Goal: Obtain resource: Download file/media

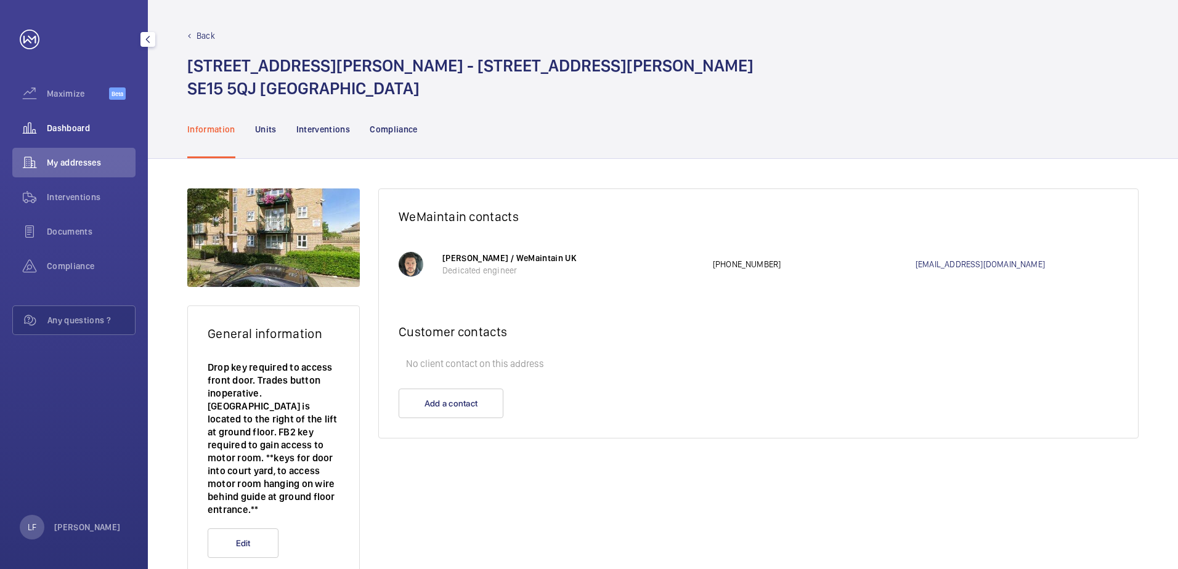
click at [89, 125] on span "Dashboard" at bounding box center [91, 128] width 89 height 12
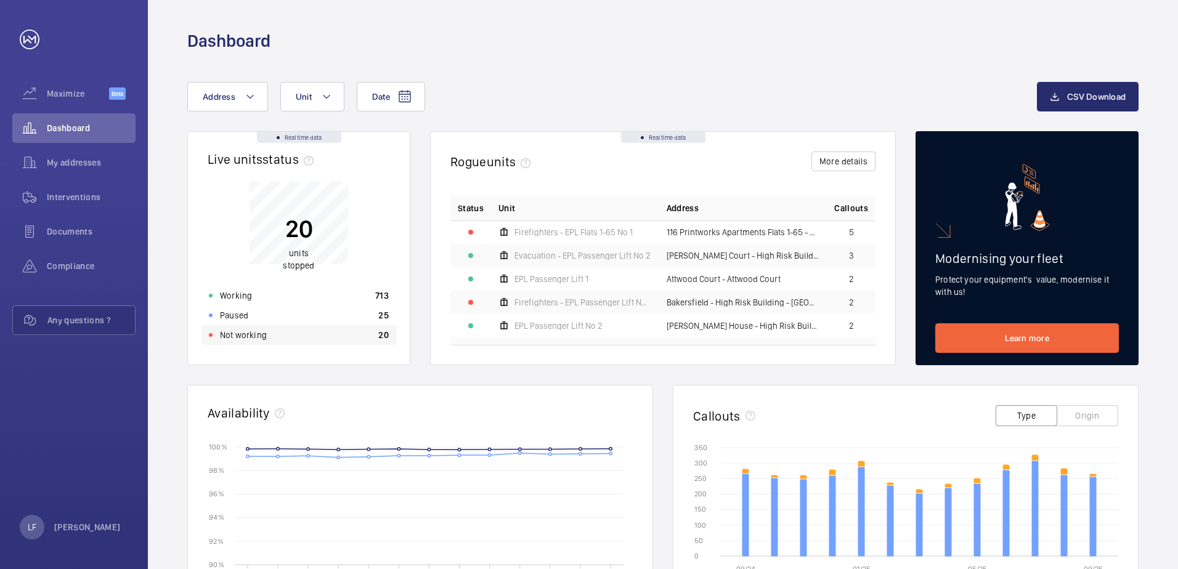
click at [269, 331] on div "Not working 20" at bounding box center [298, 335] width 195 height 20
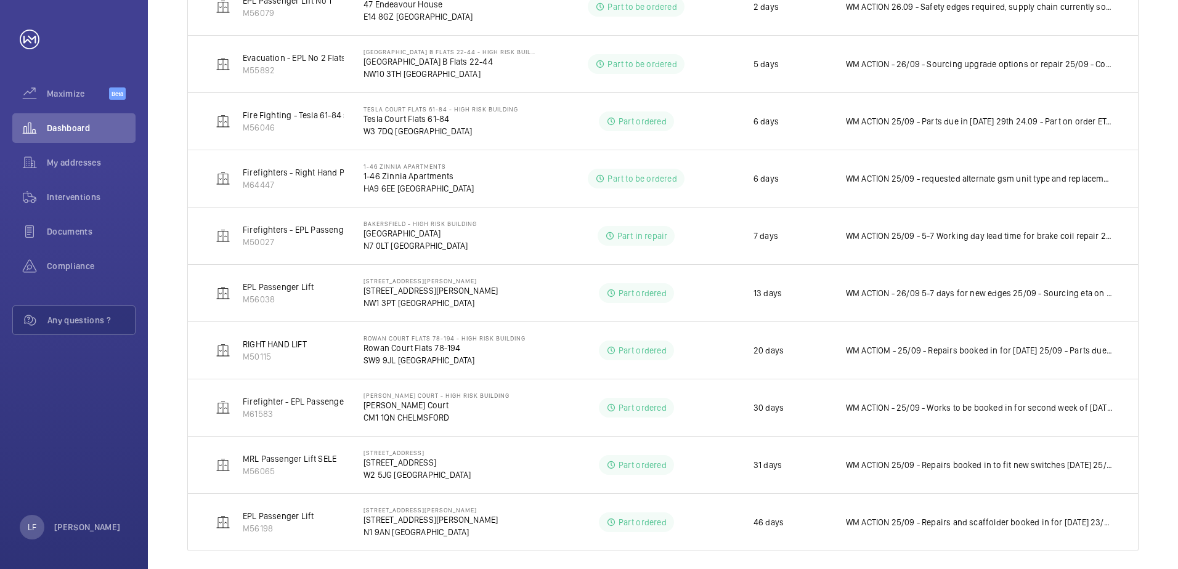
scroll to position [525, 0]
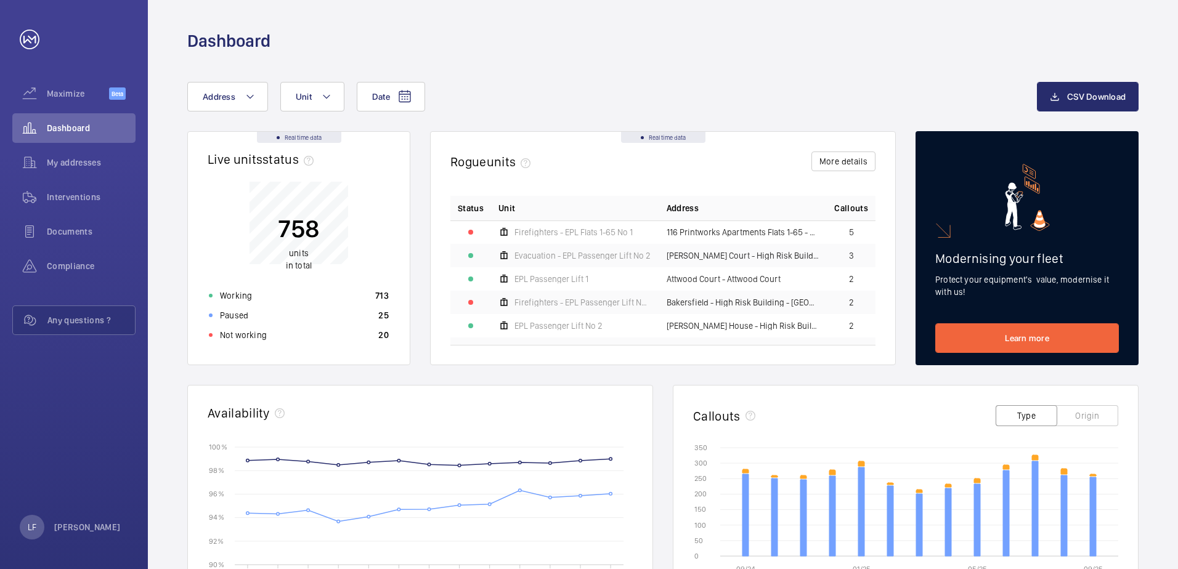
click at [259, 346] on wm-front-card-body "758 units in total Working 713 Paused 25 Not working 20" at bounding box center [299, 266] width 222 height 198
click at [258, 341] on p "Not working" at bounding box center [243, 335] width 47 height 12
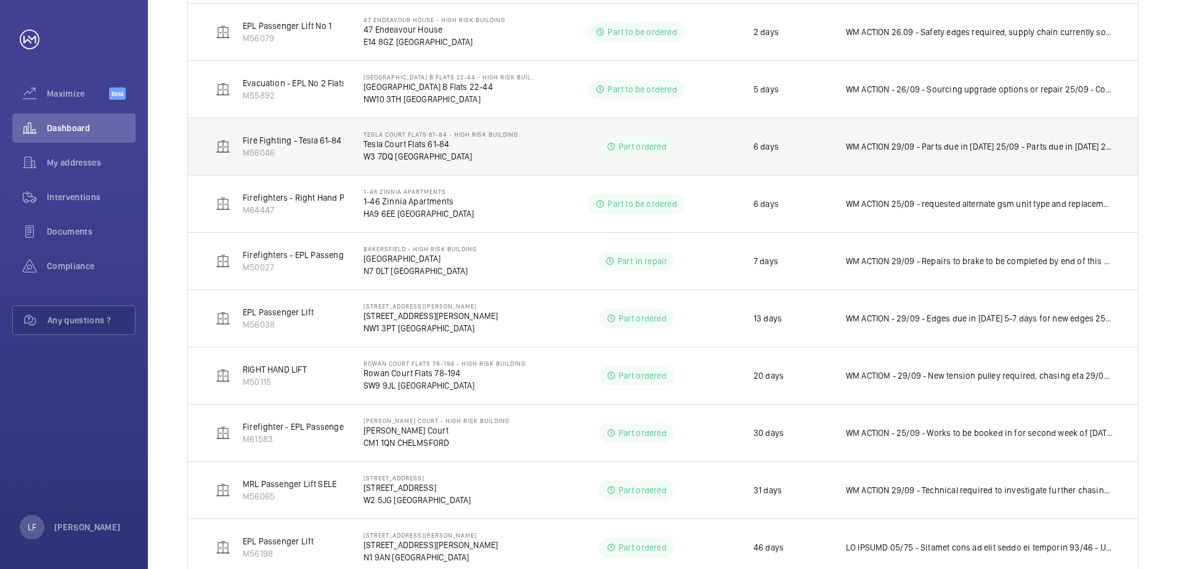
scroll to position [468, 0]
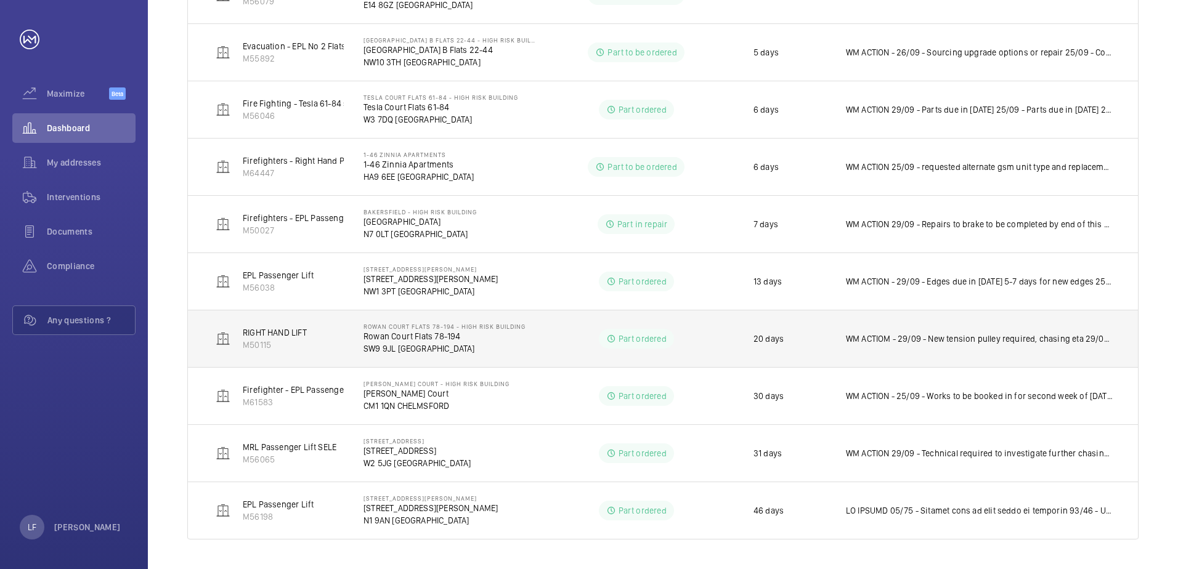
click at [896, 341] on p "WM ACTIOM - 29/09 - New tension pulley required, chasing eta 29/09 - Repairs on…" at bounding box center [979, 339] width 267 height 12
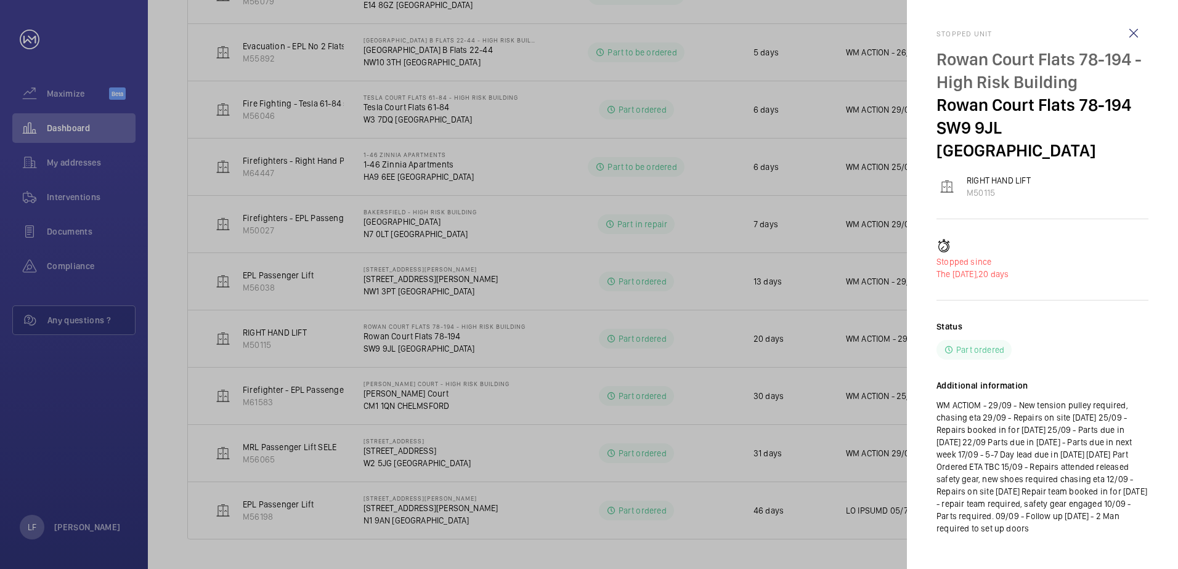
click at [800, 343] on div at bounding box center [589, 284] width 1178 height 569
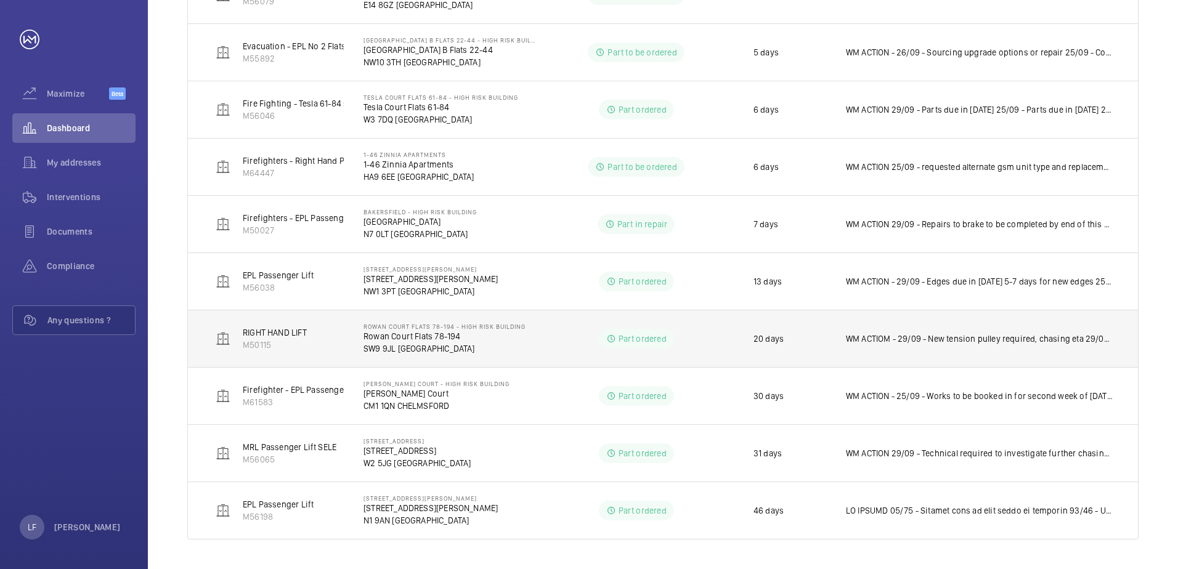
click at [387, 343] on p "SW9 9JL [GEOGRAPHIC_DATA]" at bounding box center [444, 349] width 162 height 12
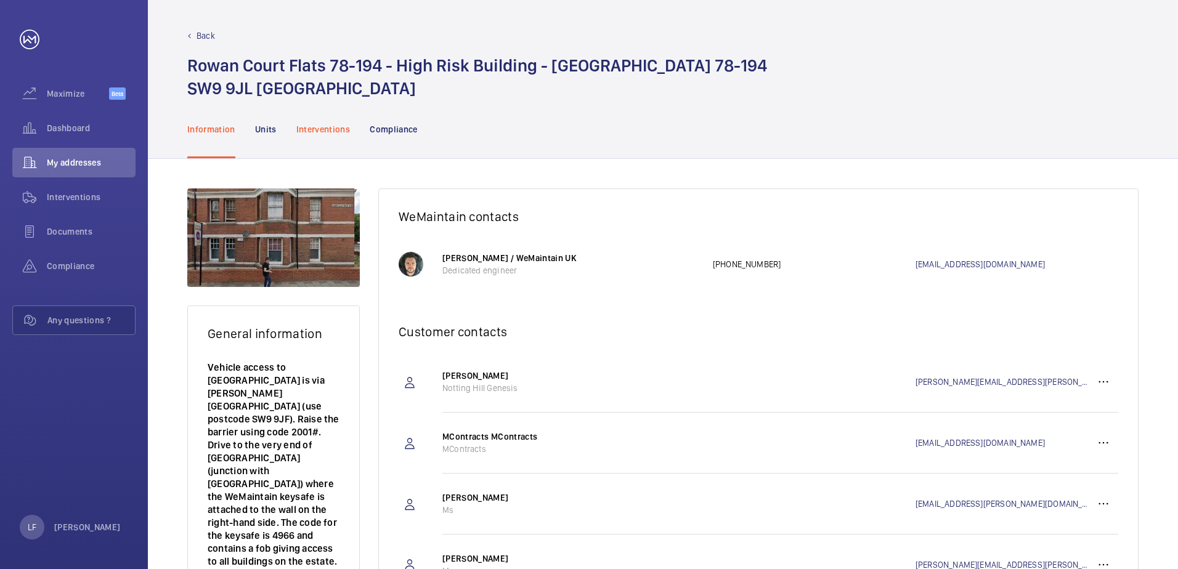
click at [313, 128] on p "Interventions" at bounding box center [323, 129] width 54 height 12
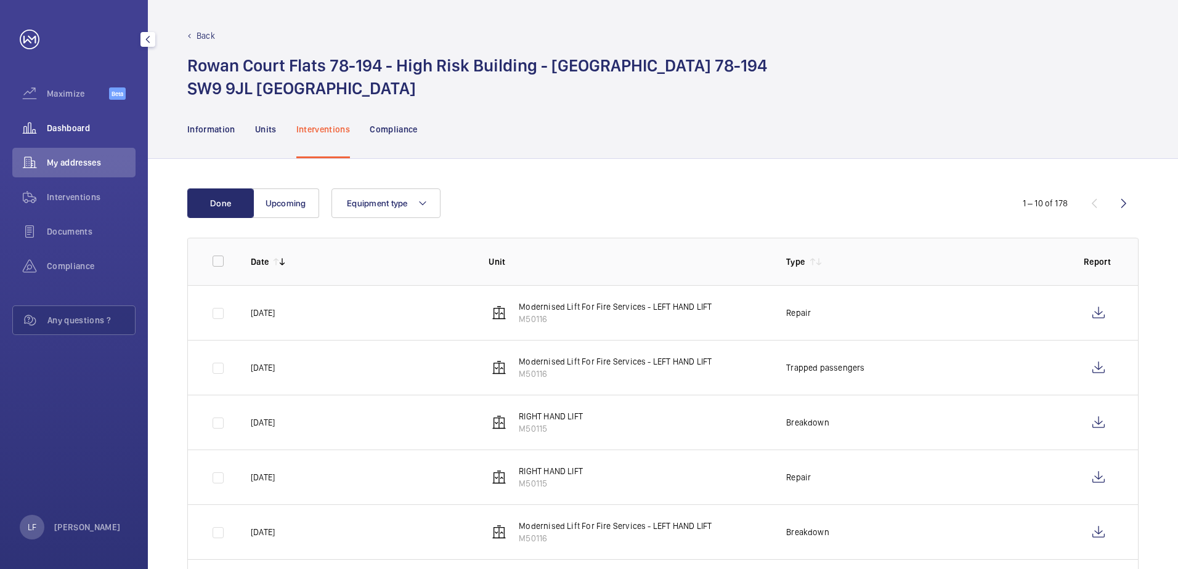
click at [79, 128] on span "Dashboard" at bounding box center [91, 128] width 89 height 12
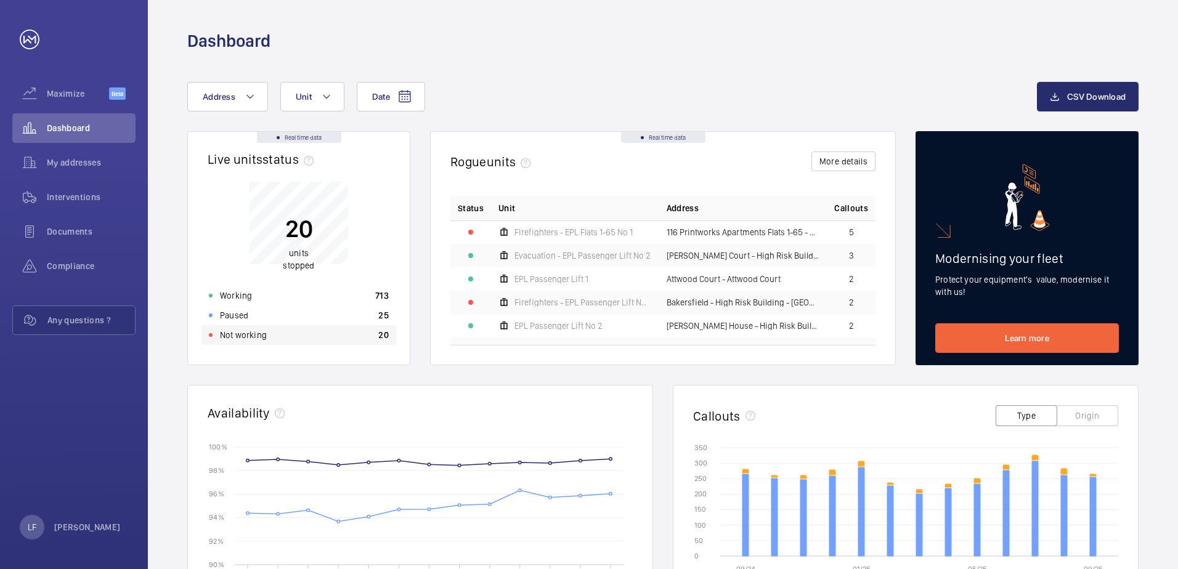
click at [267, 333] on div "Not working 20" at bounding box center [298, 335] width 195 height 20
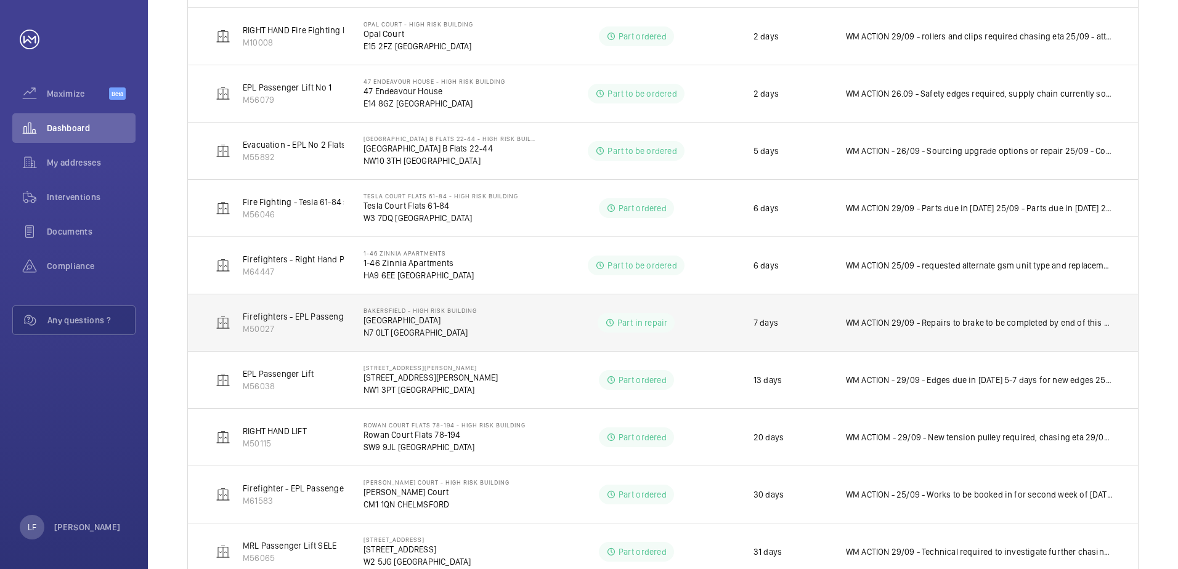
scroll to position [468, 0]
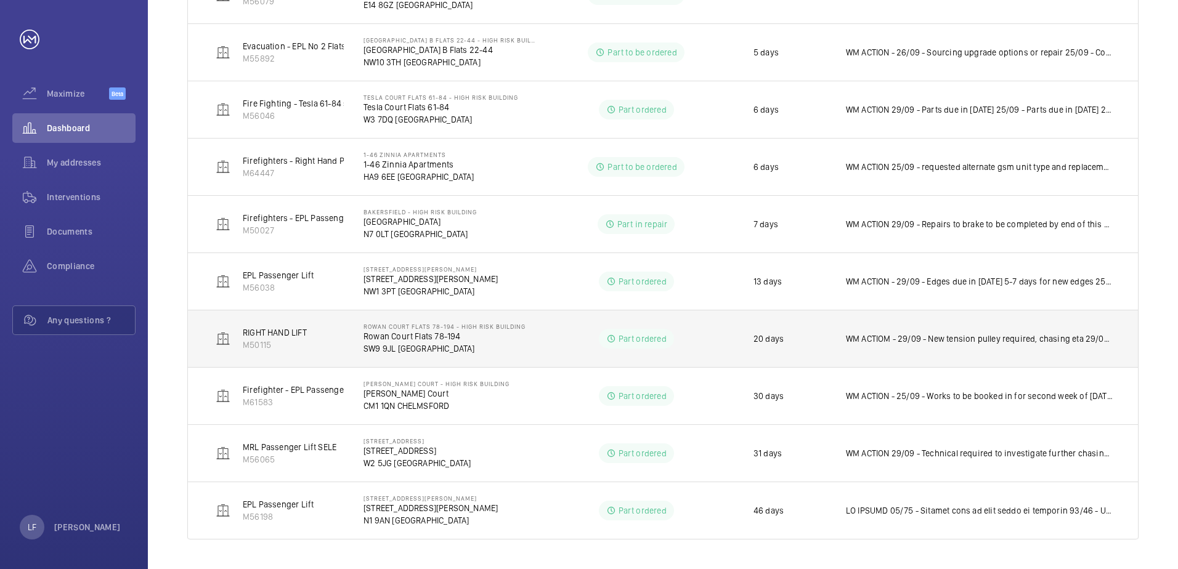
click at [386, 339] on p "Rowan Court Flats 78-194" at bounding box center [444, 336] width 162 height 12
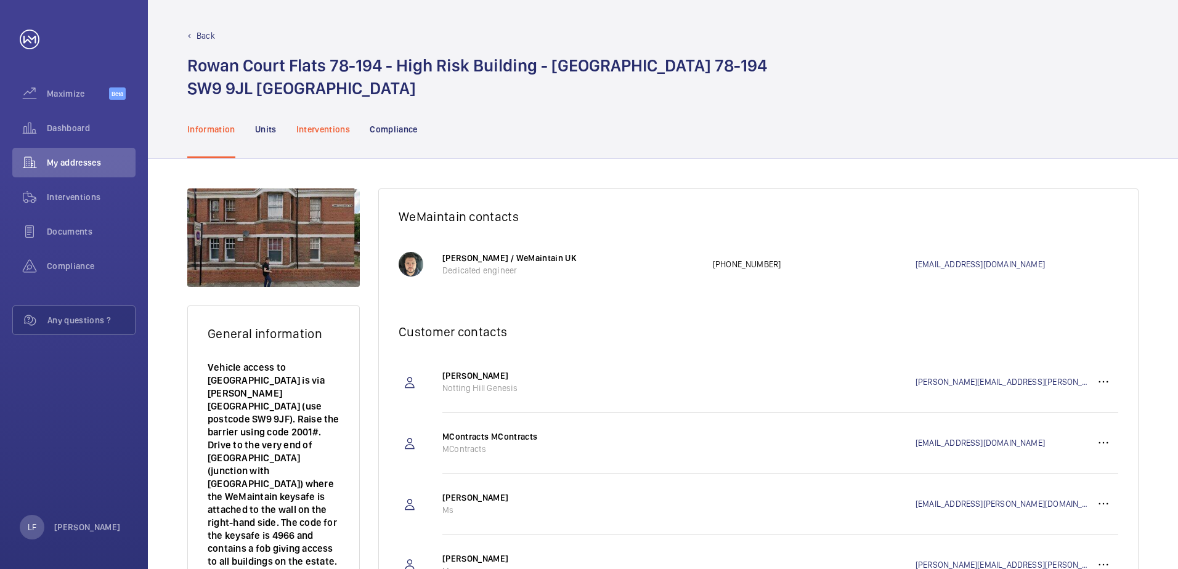
click at [316, 129] on p "Interventions" at bounding box center [323, 129] width 54 height 12
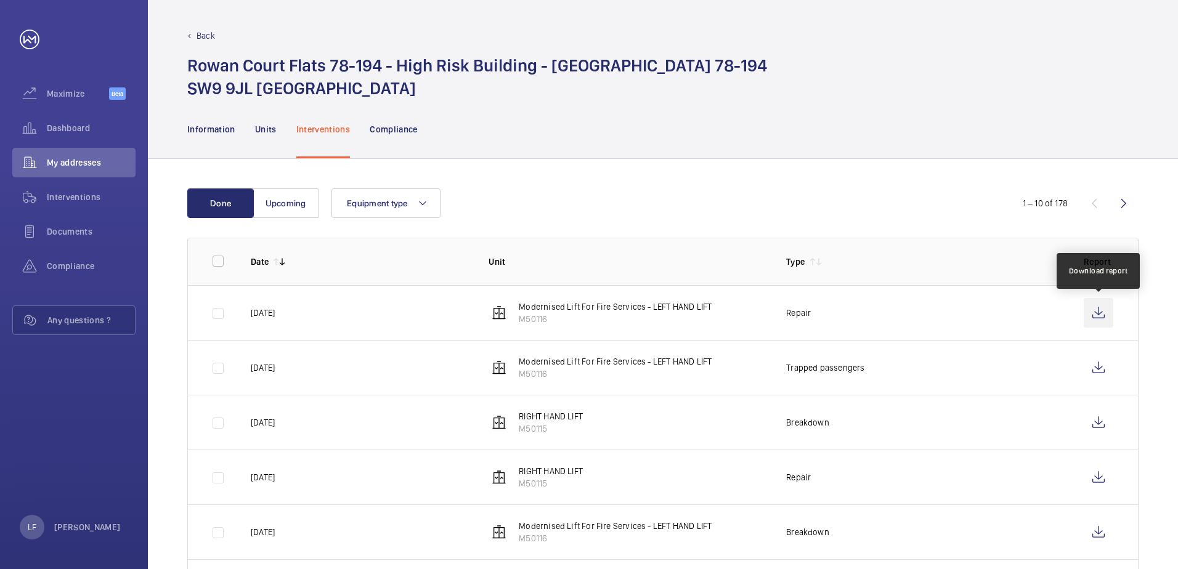
click at [1091, 315] on wm-front-icon-button at bounding box center [1099, 313] width 30 height 30
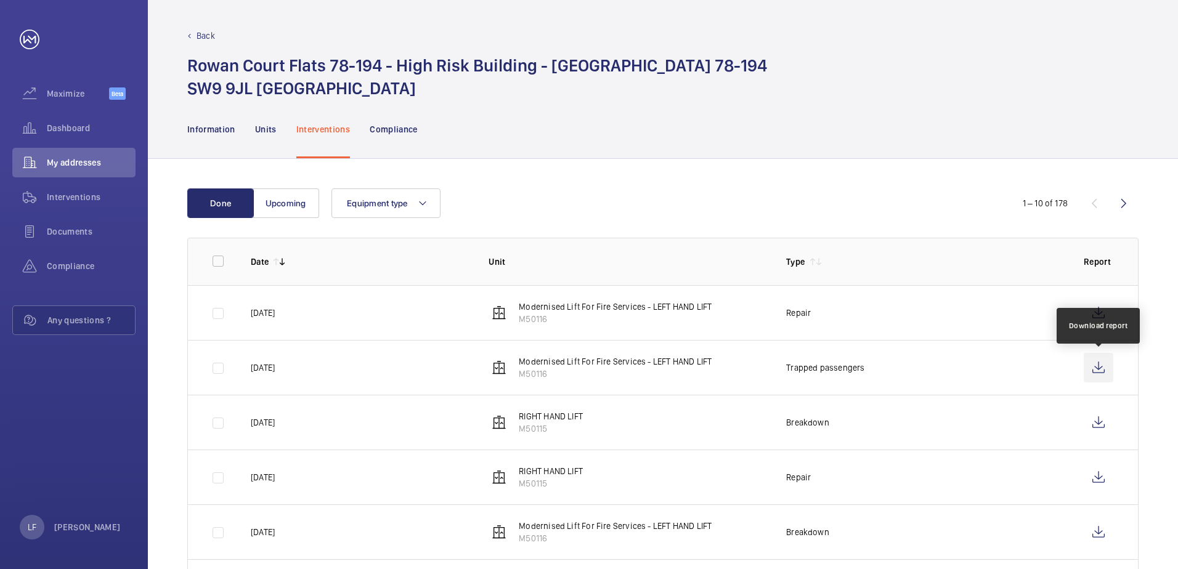
click at [1101, 369] on wm-front-icon-button at bounding box center [1099, 368] width 30 height 30
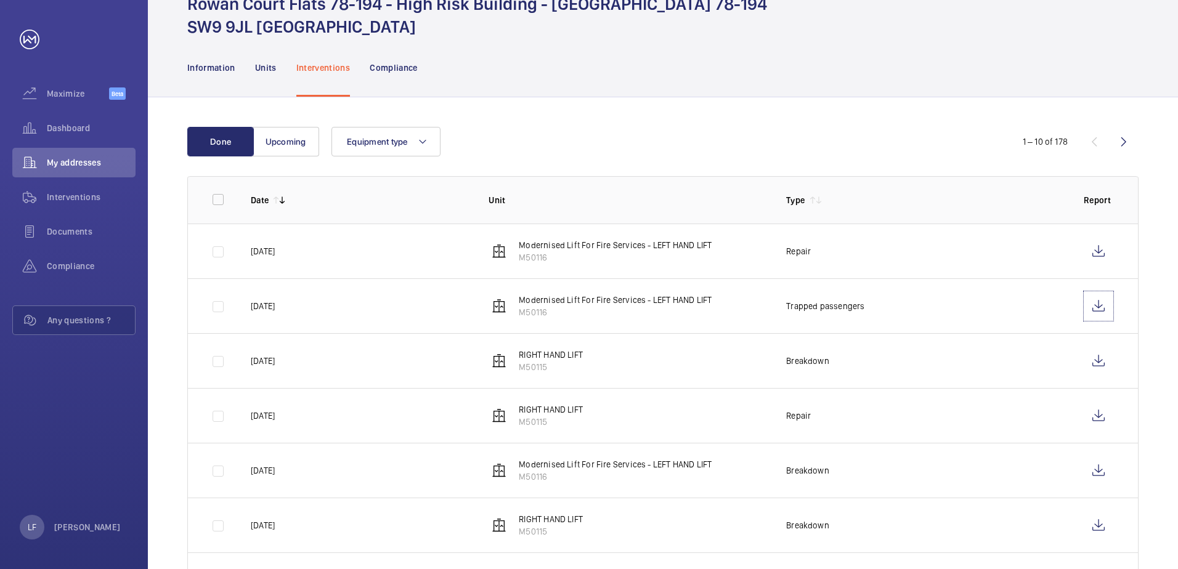
scroll to position [123, 0]
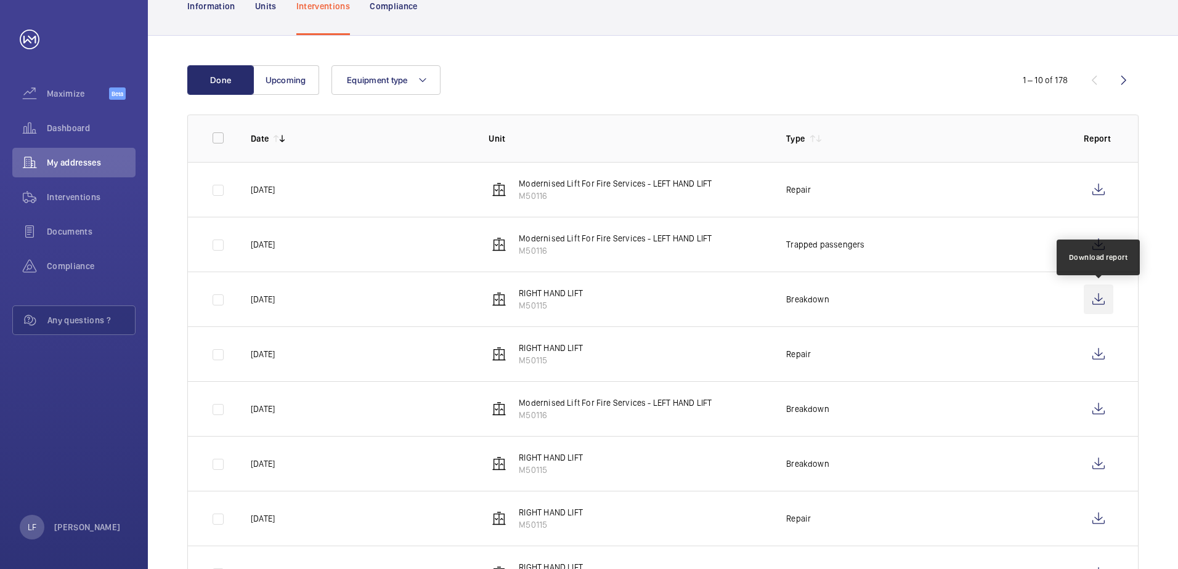
click at [1097, 301] on wm-front-icon-button at bounding box center [1099, 300] width 30 height 30
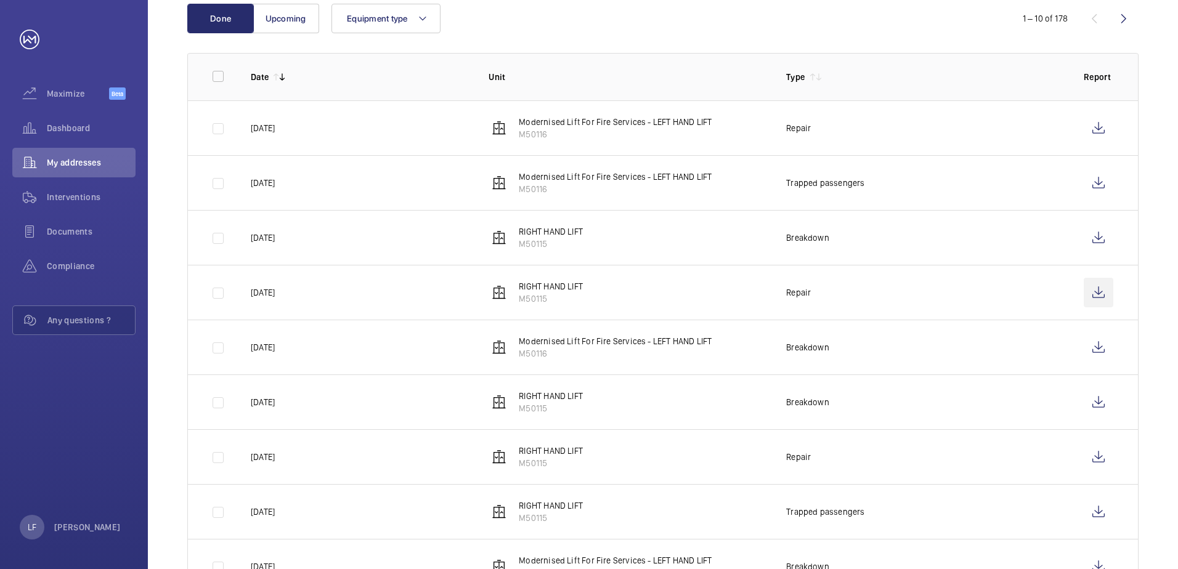
click at [1092, 294] on wm-front-icon-button at bounding box center [1099, 293] width 30 height 30
click at [1095, 352] on wm-front-icon-button at bounding box center [1099, 348] width 30 height 30
click at [1109, 406] on wm-front-icon-button at bounding box center [1099, 402] width 30 height 30
click at [60, 142] on div "Dashboard" at bounding box center [73, 128] width 123 height 30
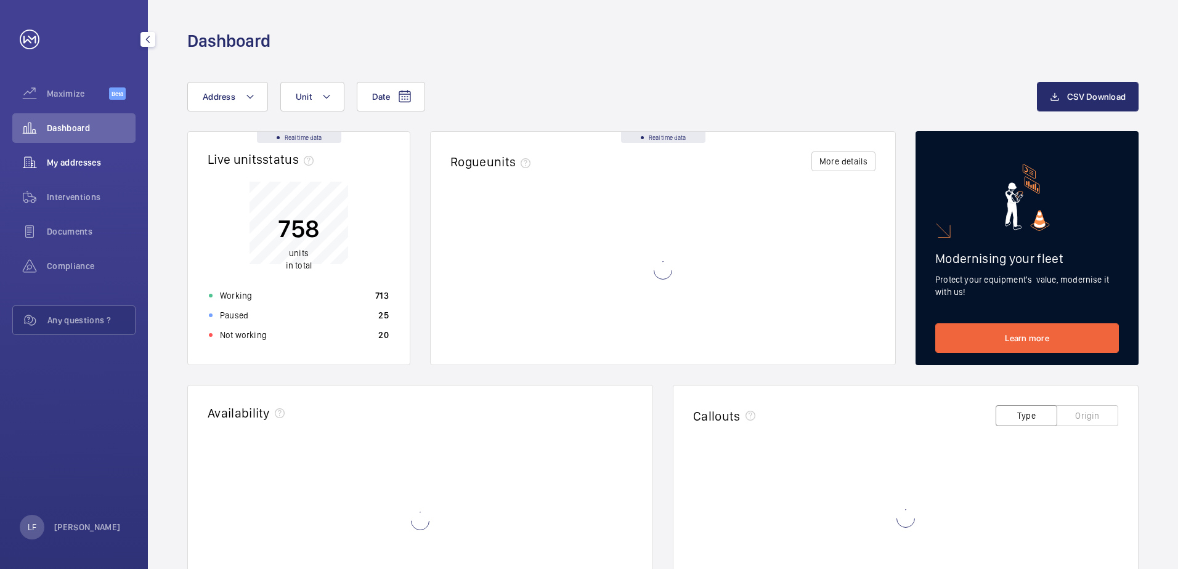
click at [91, 165] on span "My addresses" at bounding box center [91, 162] width 89 height 12
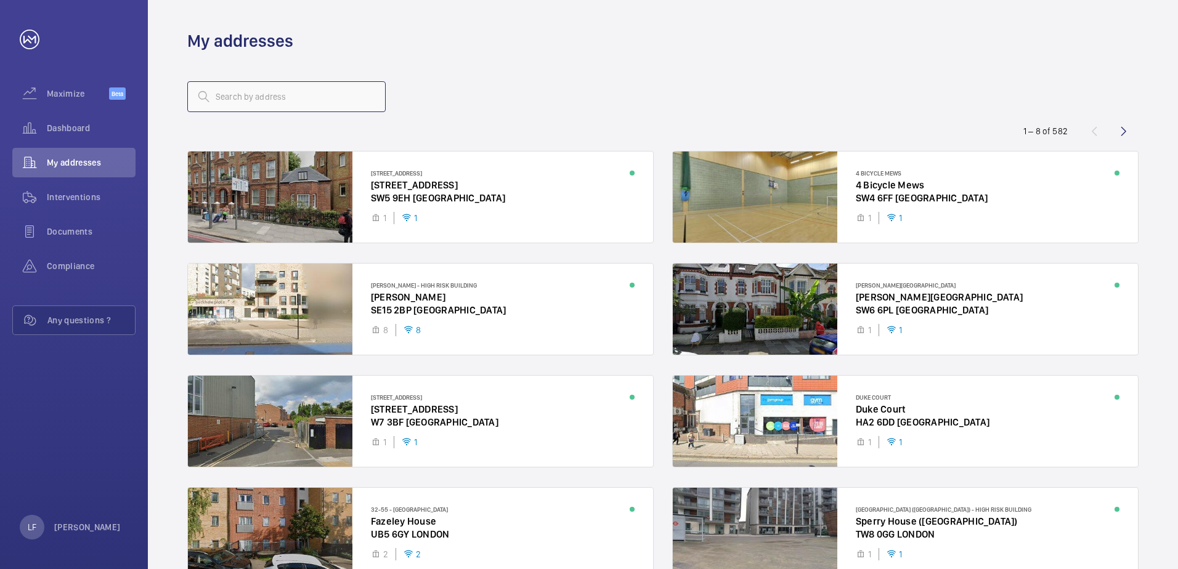
click at [229, 99] on input "text" at bounding box center [286, 96] width 198 height 31
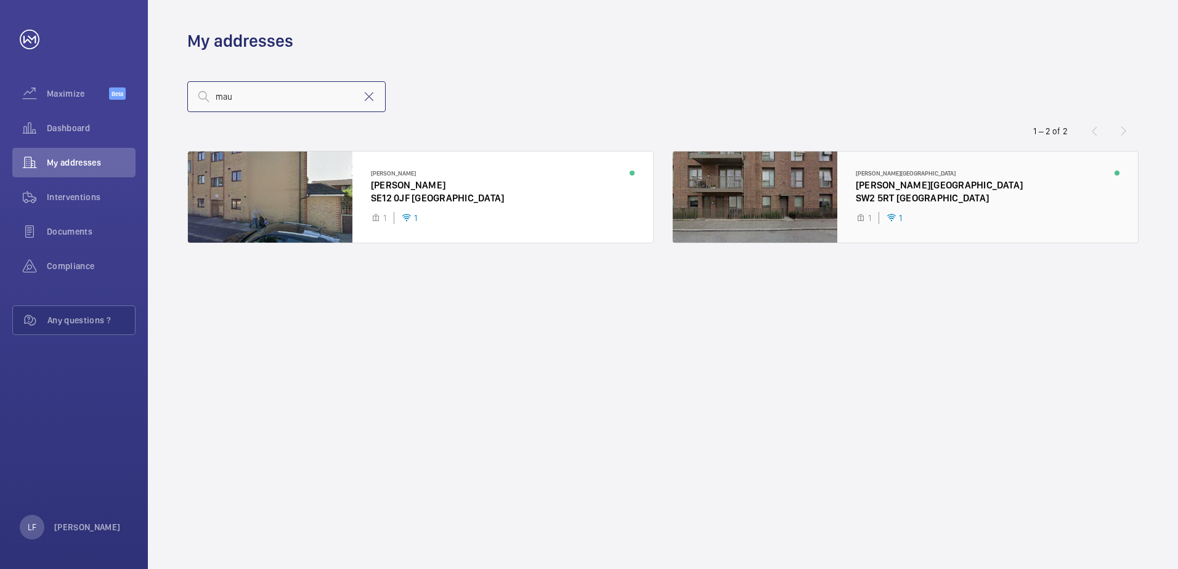
type input "mau"
click at [865, 196] on div at bounding box center [905, 197] width 465 height 91
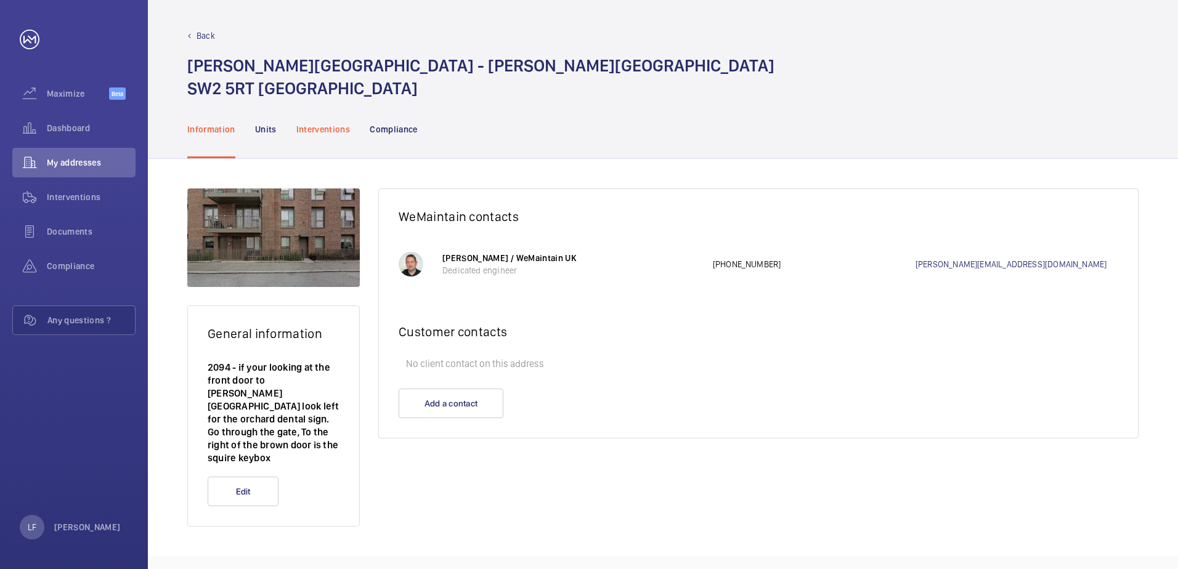
click at [322, 132] on p "Interventions" at bounding box center [323, 129] width 54 height 12
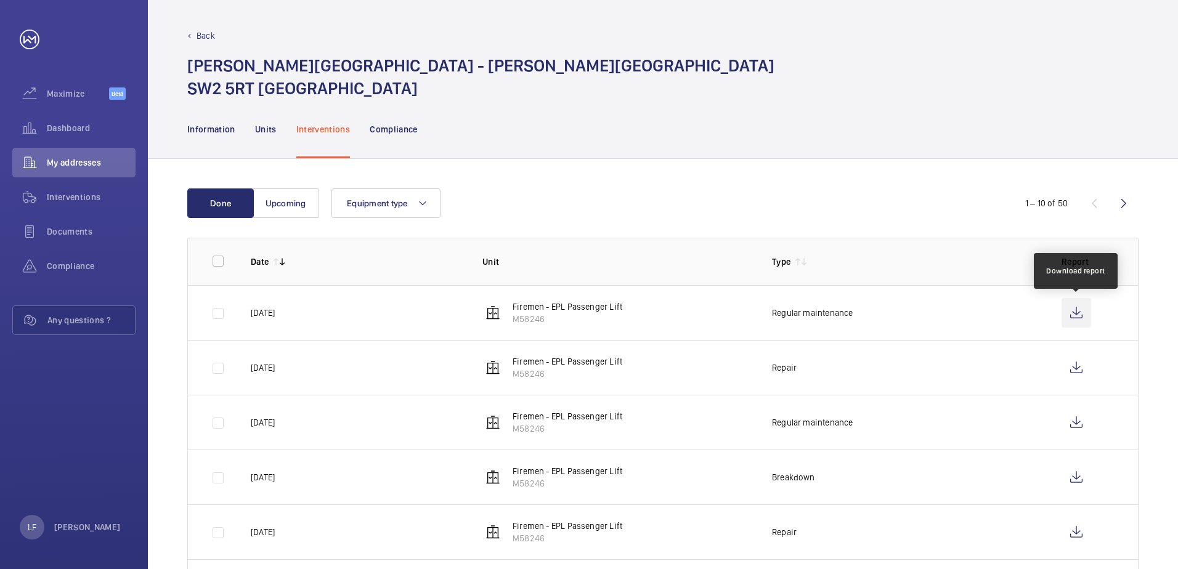
click at [1071, 314] on wm-front-icon-button at bounding box center [1076, 313] width 30 height 30
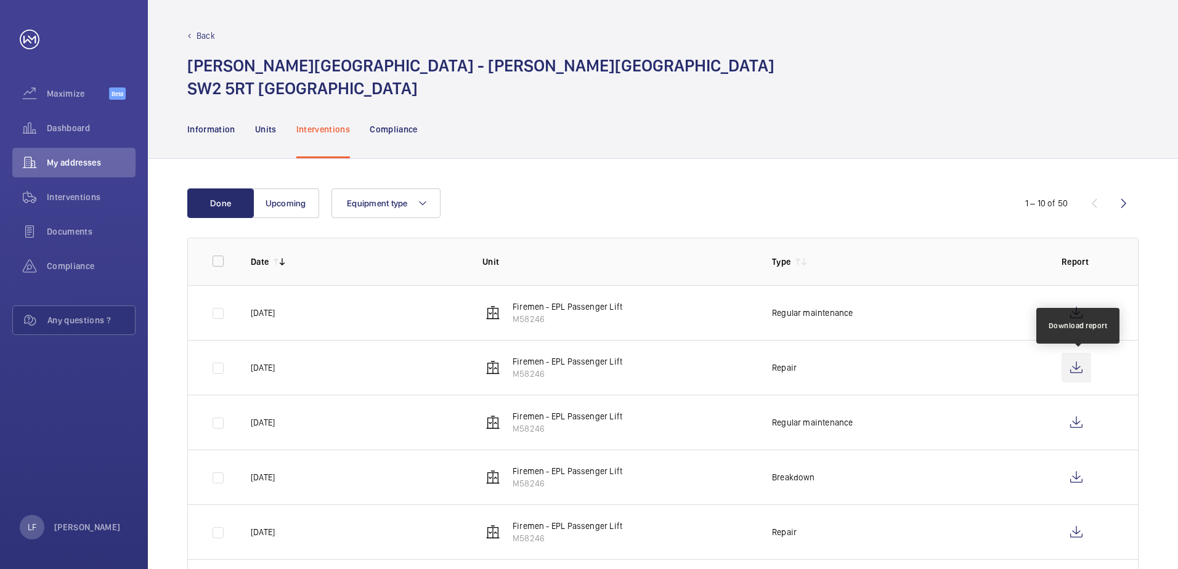
click at [1081, 366] on wm-front-icon-button at bounding box center [1076, 368] width 30 height 30
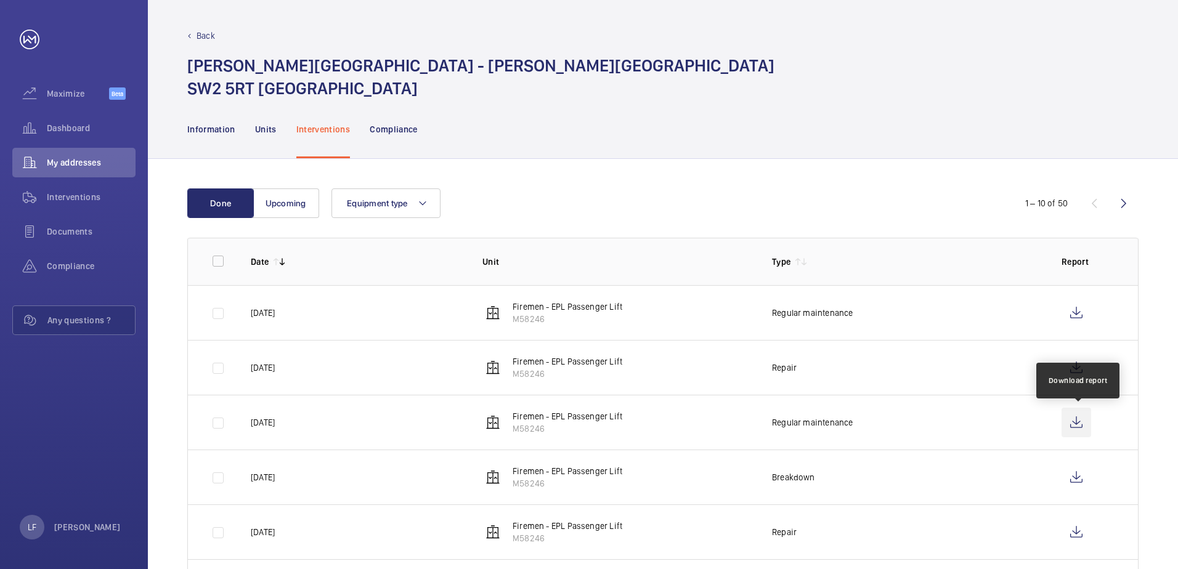
click at [1071, 429] on wm-front-icon-button at bounding box center [1076, 423] width 30 height 30
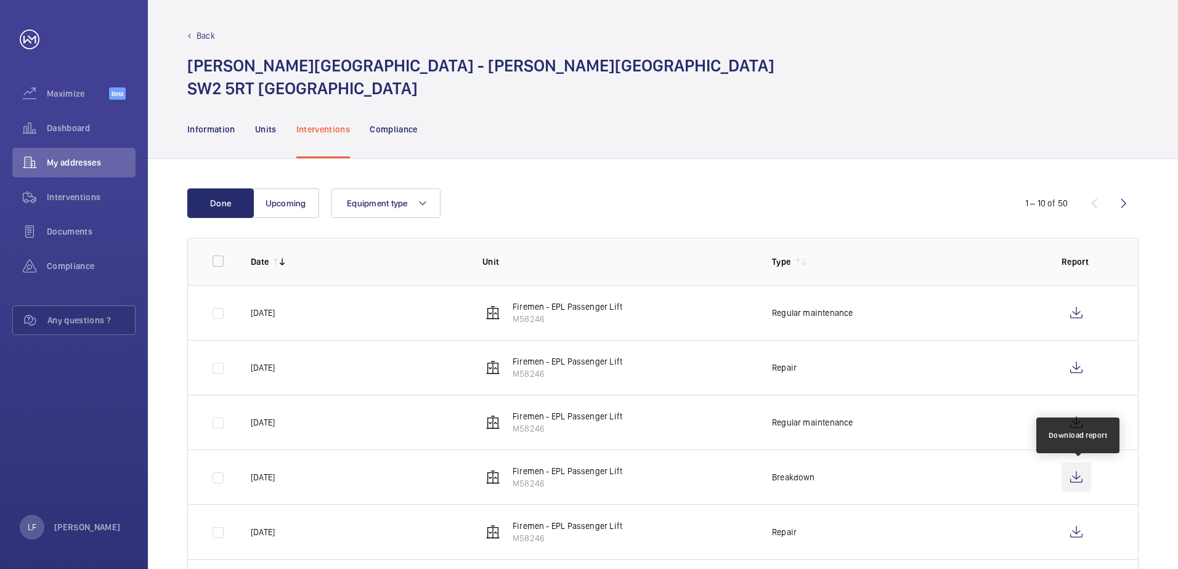
click at [1072, 478] on wm-front-icon-button at bounding box center [1076, 478] width 30 height 30
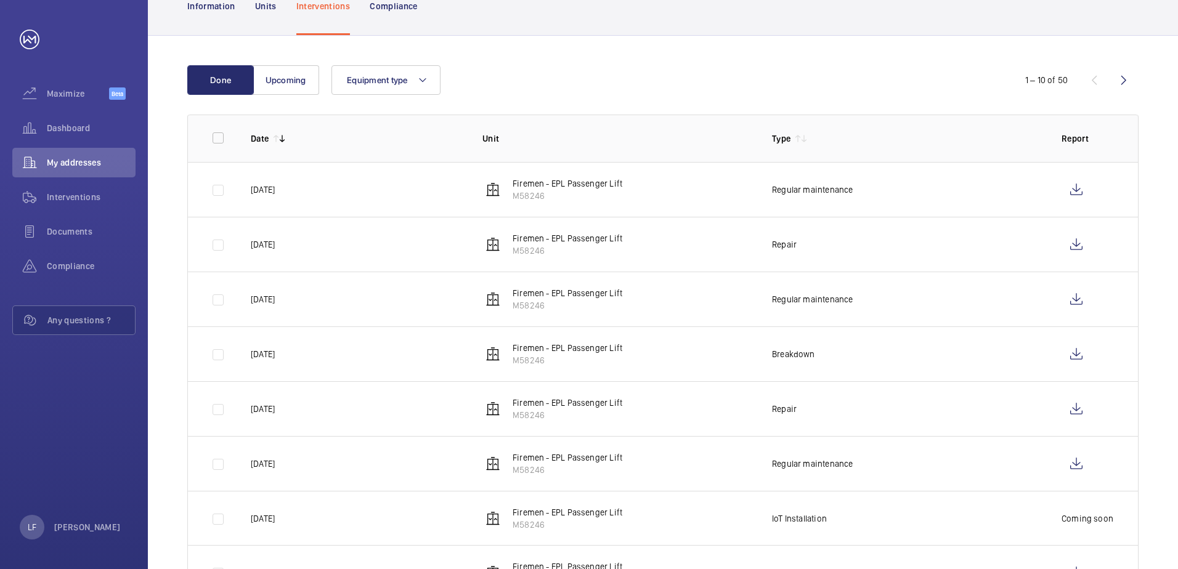
click at [1052, 413] on td at bounding box center [1090, 408] width 96 height 55
click at [1070, 410] on wm-front-icon-button at bounding box center [1076, 409] width 30 height 30
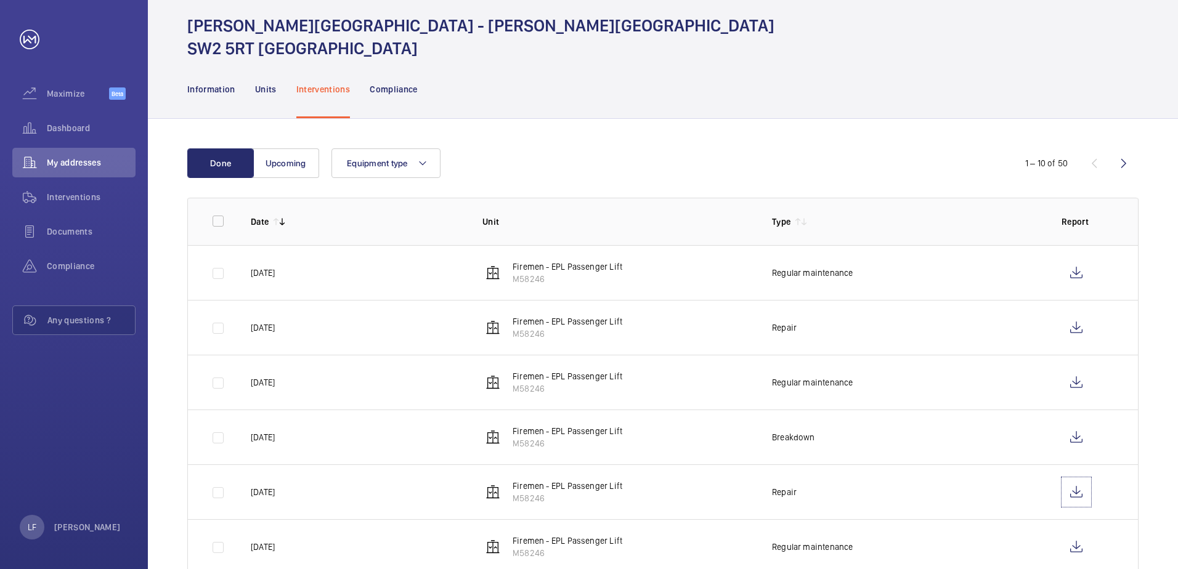
scroll to position [62, 0]
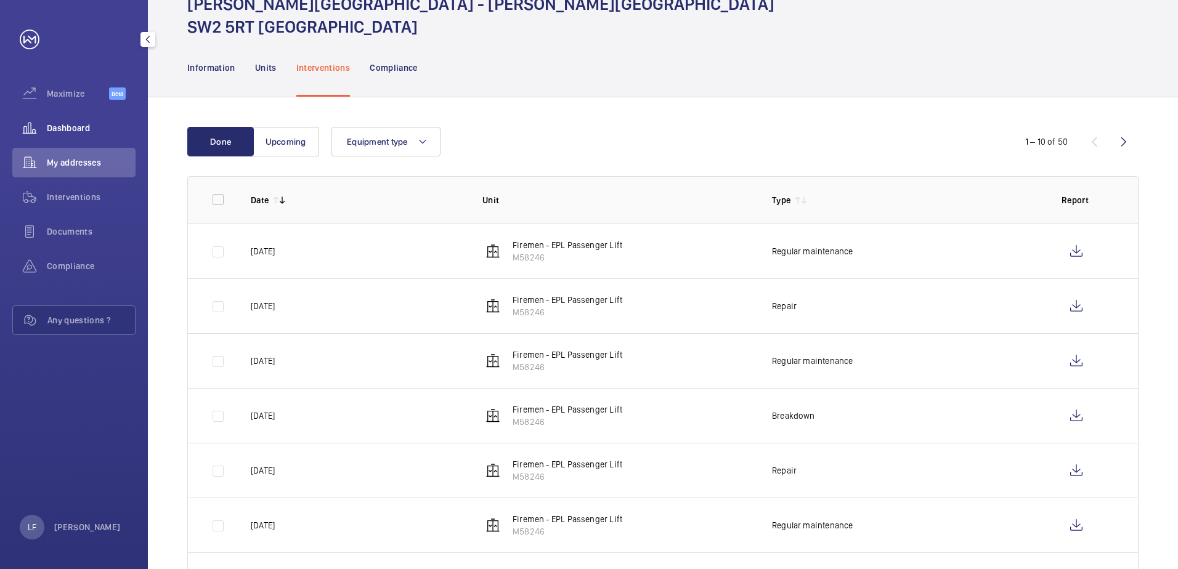
click at [91, 132] on span "Dashboard" at bounding box center [91, 128] width 89 height 12
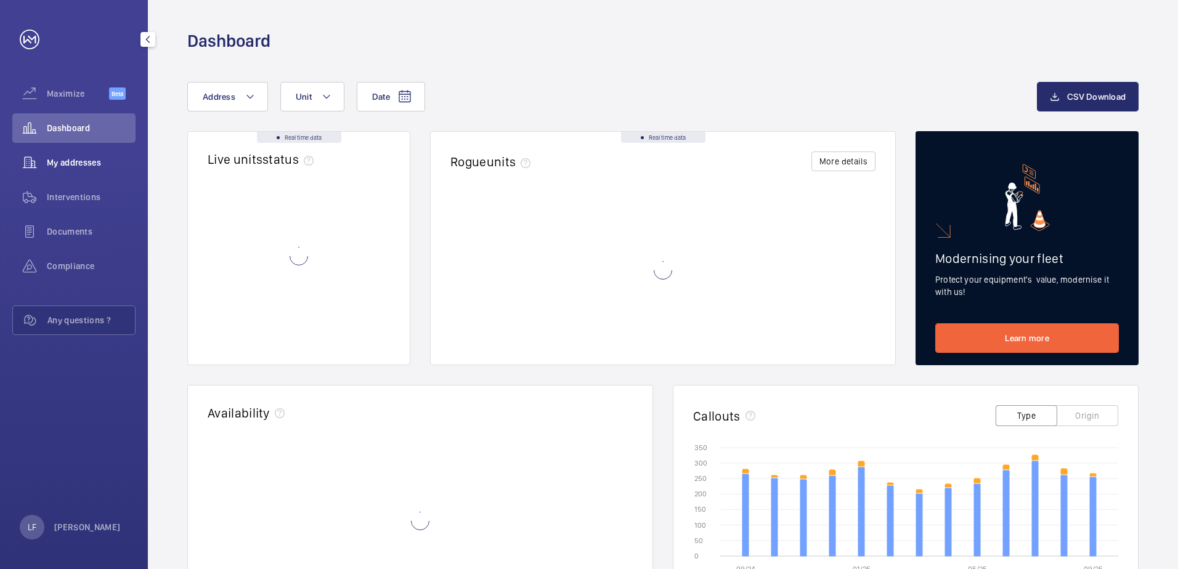
click at [85, 161] on span "My addresses" at bounding box center [91, 162] width 89 height 12
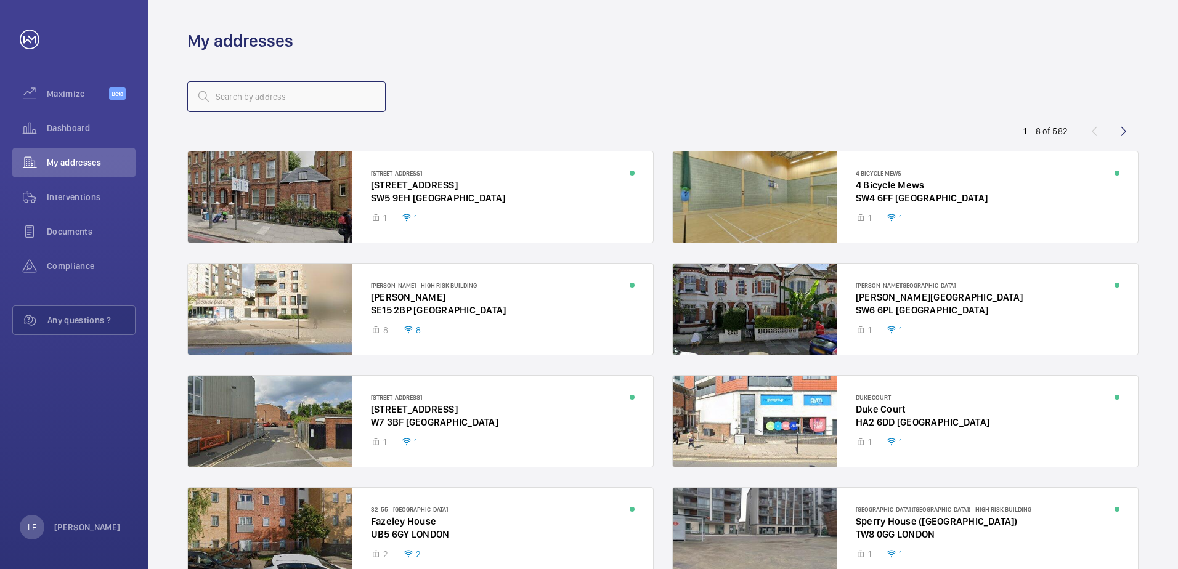
click at [227, 97] on input "text" at bounding box center [286, 96] width 198 height 31
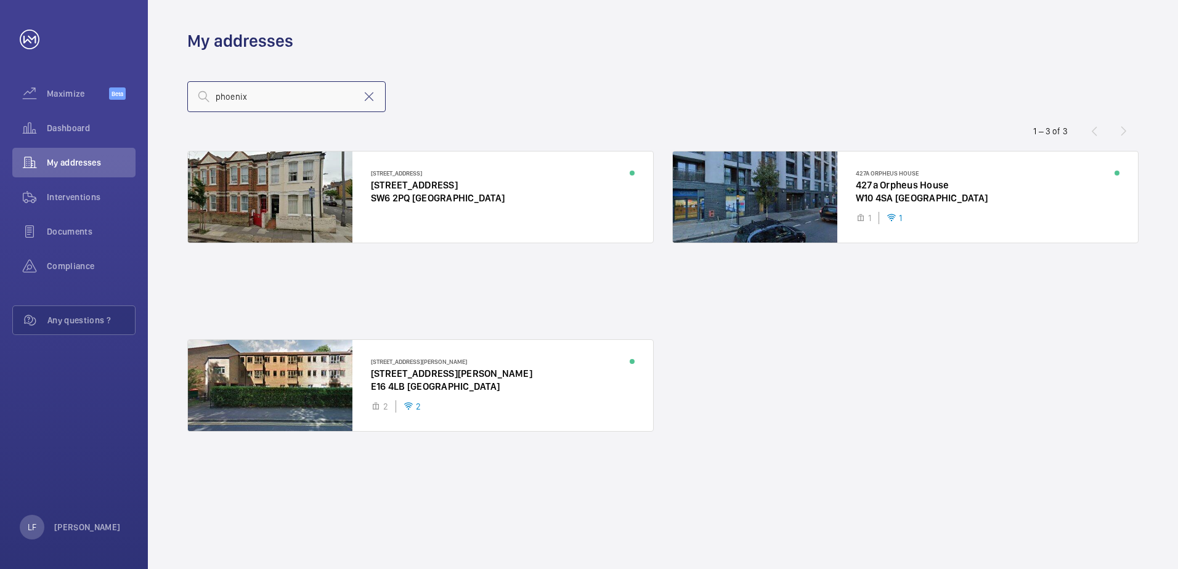
type input "phoenix"
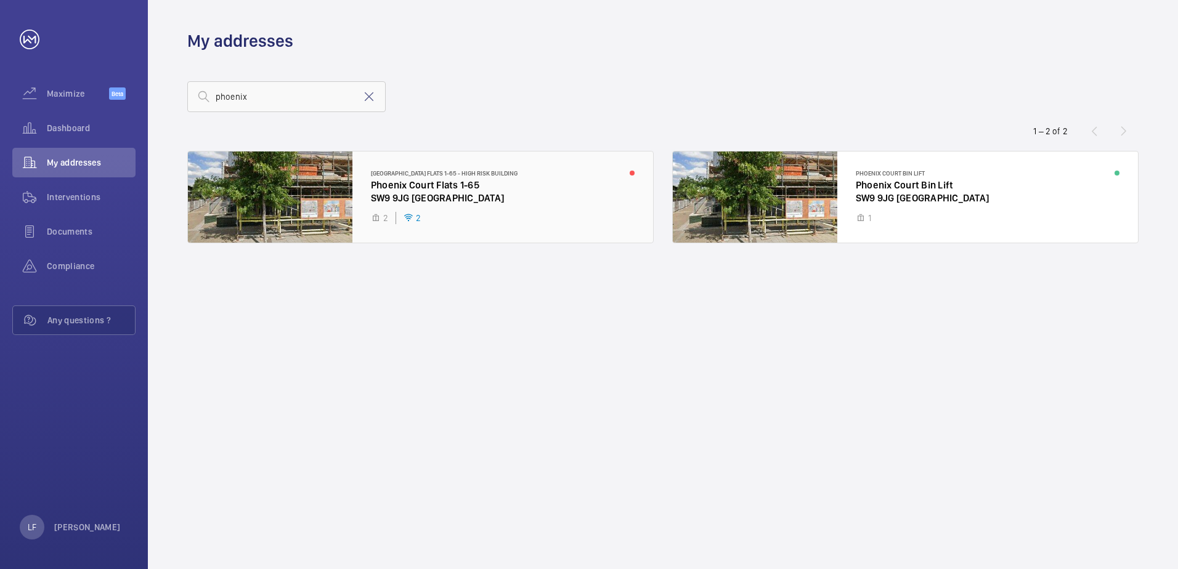
click at [456, 178] on div at bounding box center [420, 197] width 465 height 91
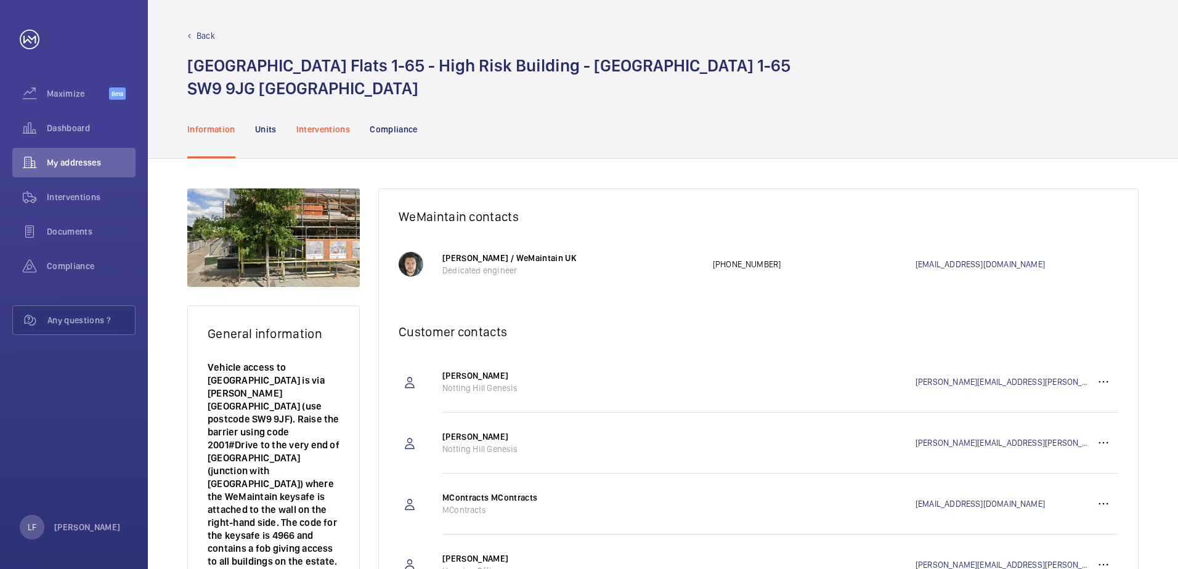
click at [343, 134] on p "Interventions" at bounding box center [323, 129] width 54 height 12
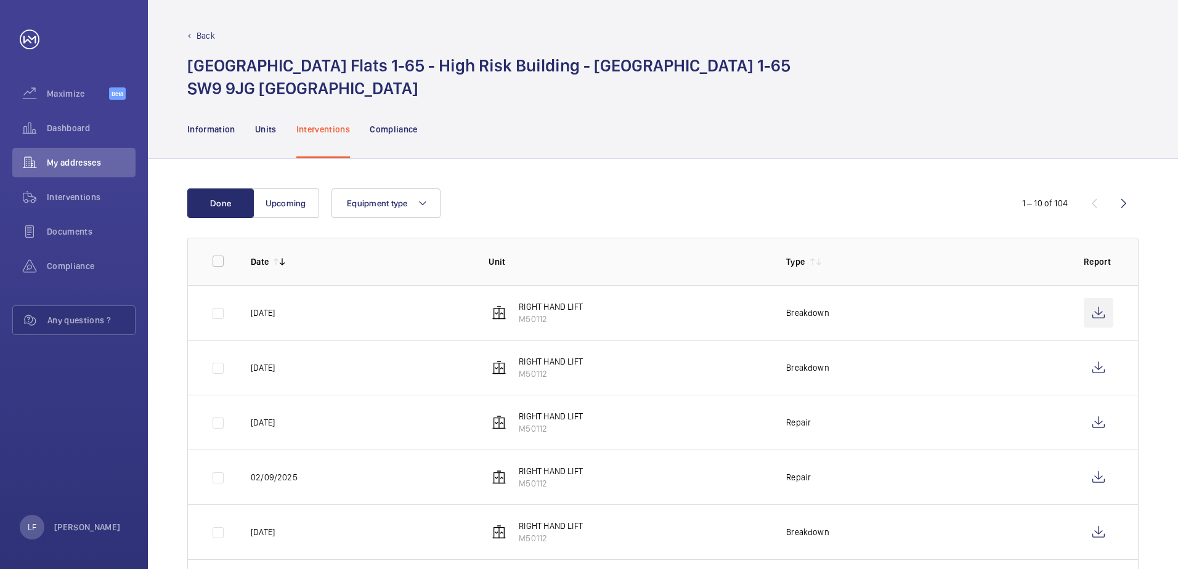
click at [1084, 314] on wm-front-icon-button at bounding box center [1099, 313] width 30 height 30
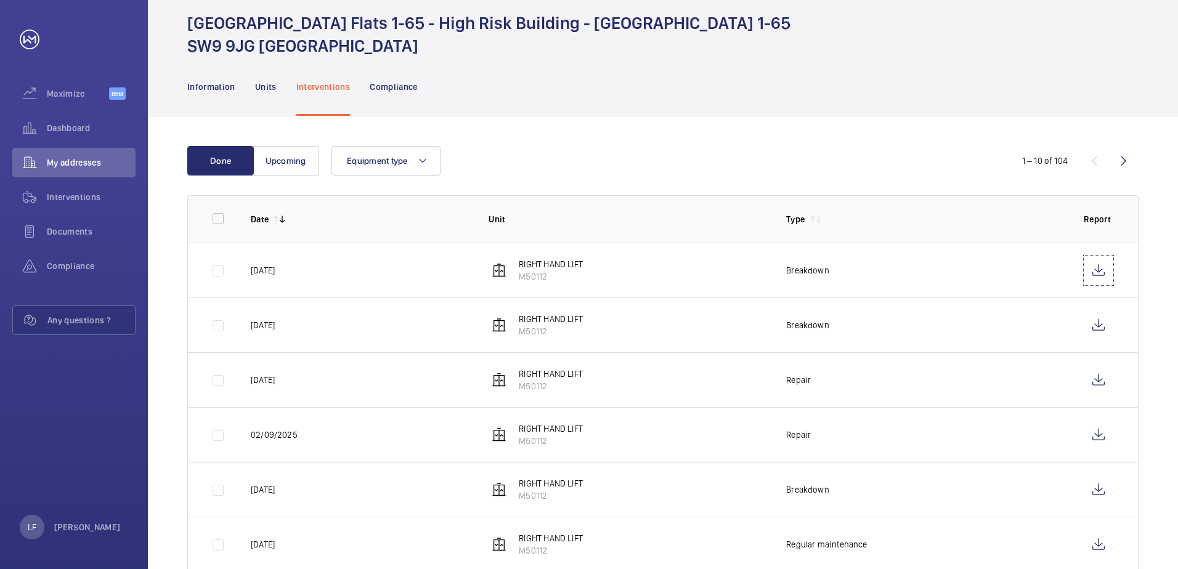
scroll to position [62, 0]
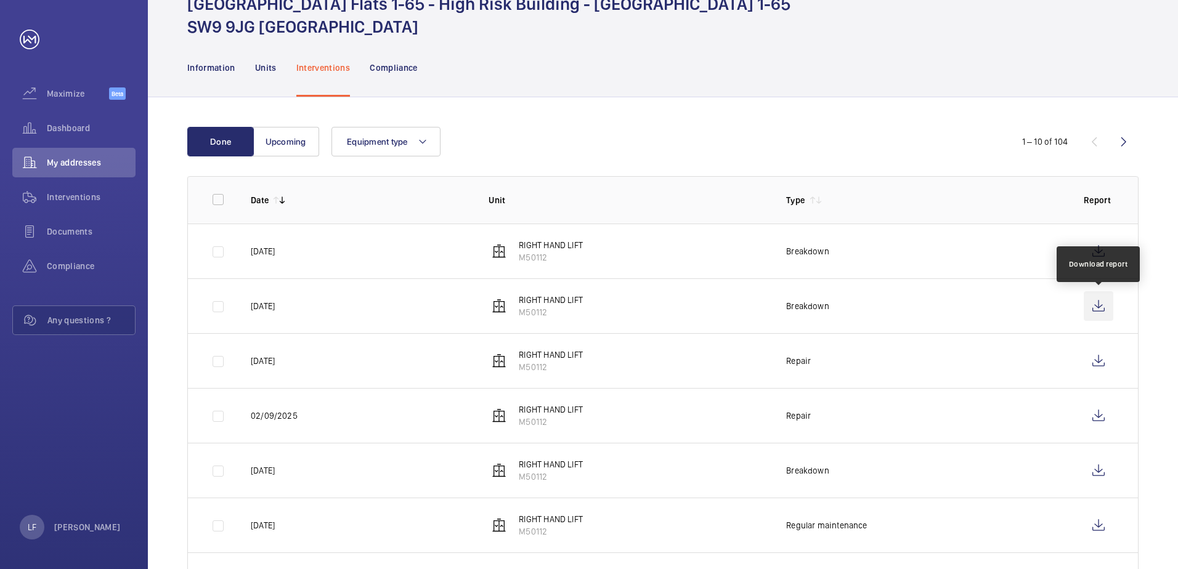
click at [1096, 302] on wm-front-icon-button at bounding box center [1099, 306] width 30 height 30
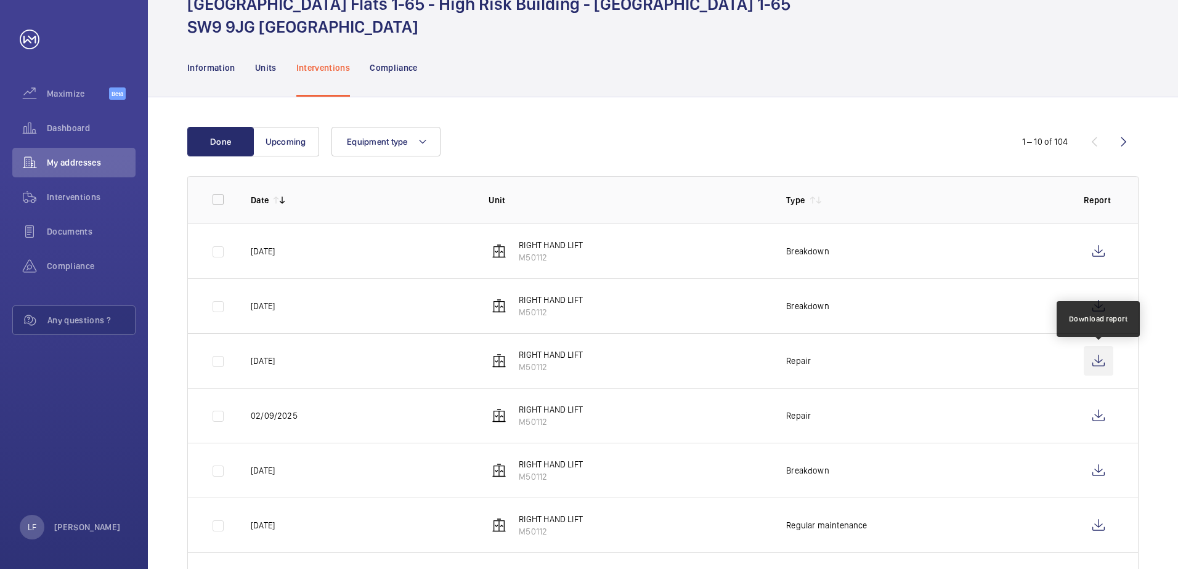
click at [1098, 360] on wm-front-icon-button at bounding box center [1099, 361] width 30 height 30
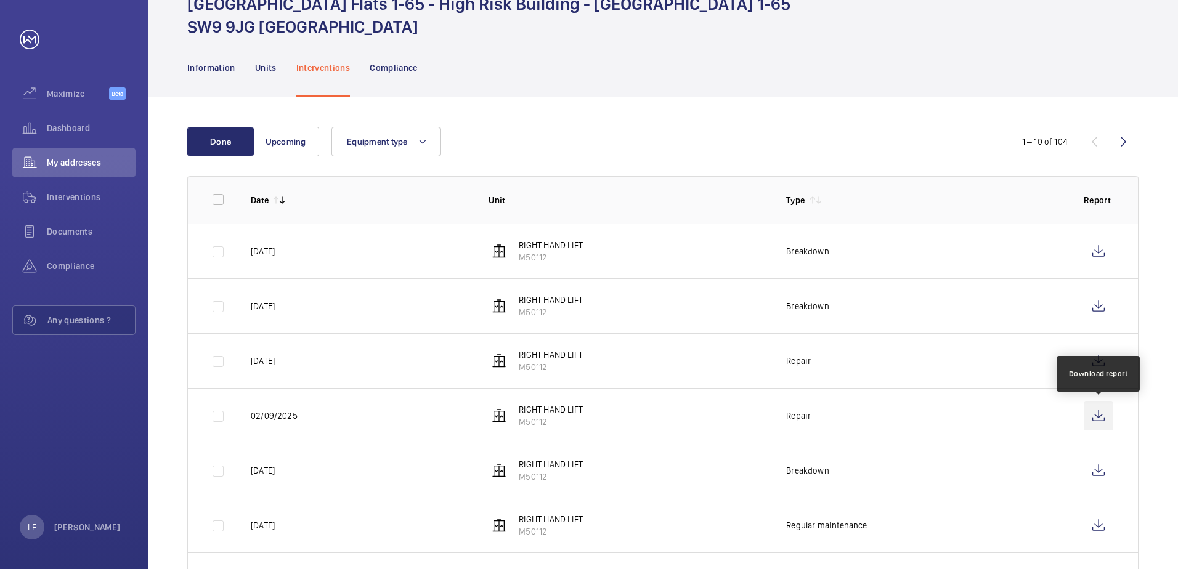
click at [1110, 418] on wm-front-icon-button at bounding box center [1099, 416] width 30 height 30
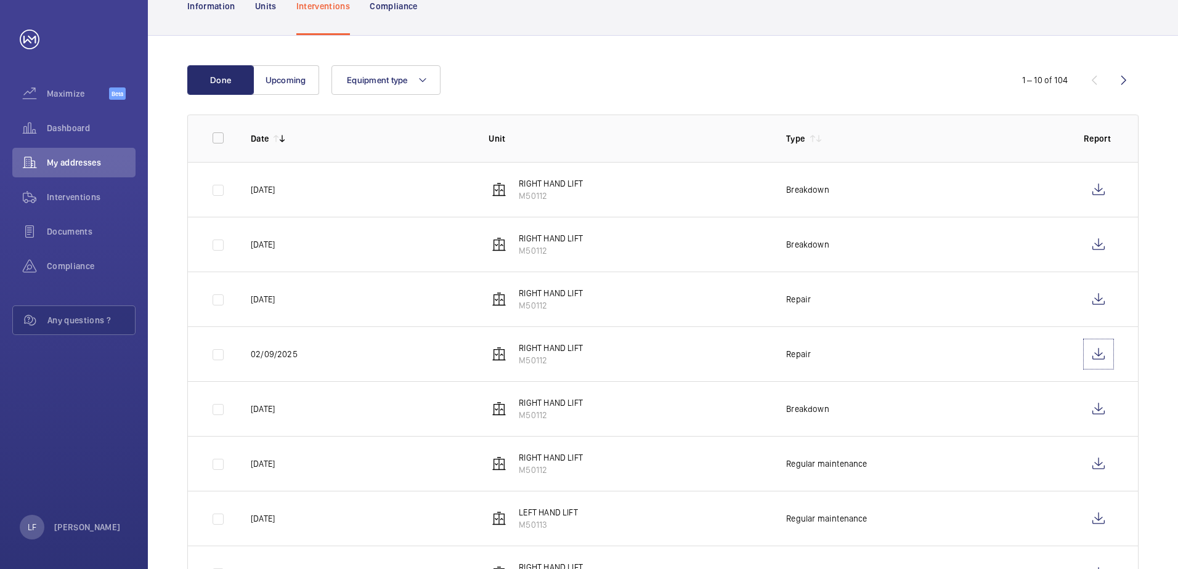
scroll to position [185, 0]
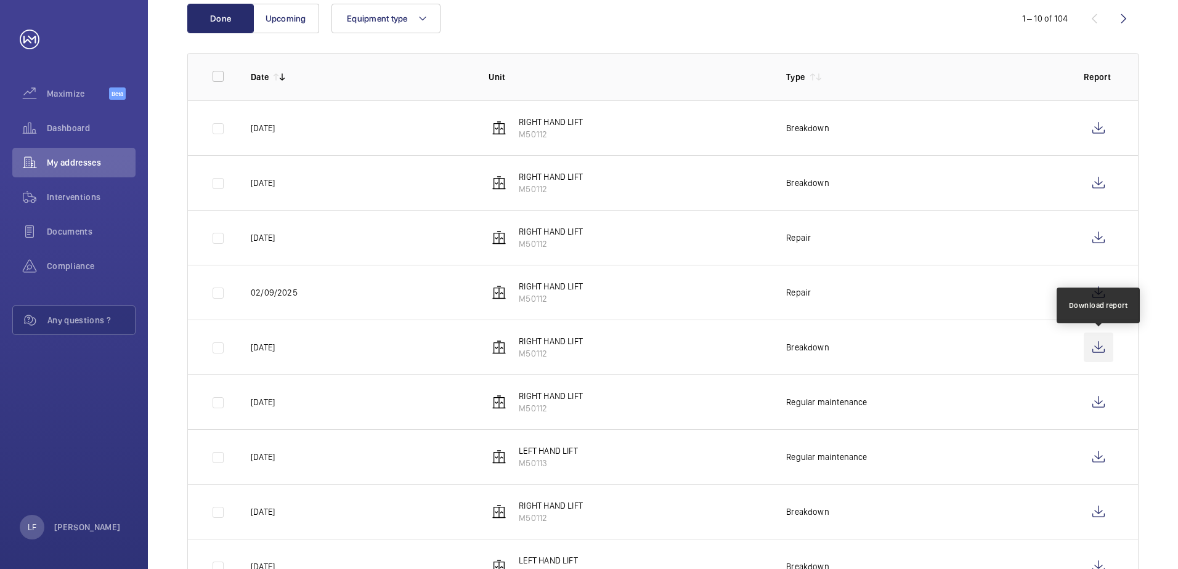
click at [1107, 341] on wm-front-icon-button at bounding box center [1099, 348] width 30 height 30
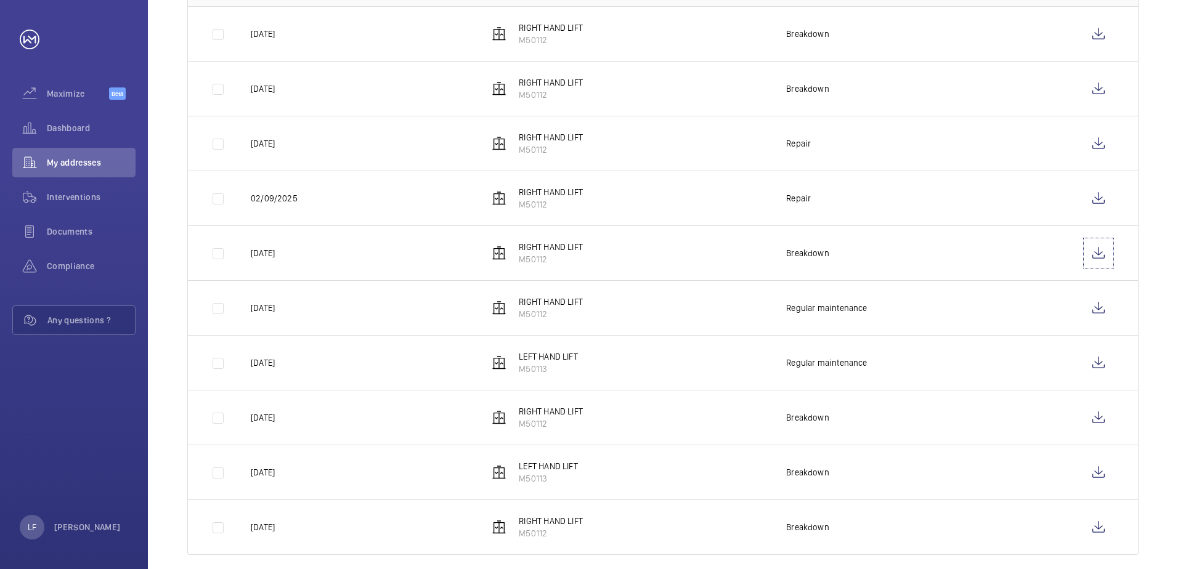
scroll to position [294, 0]
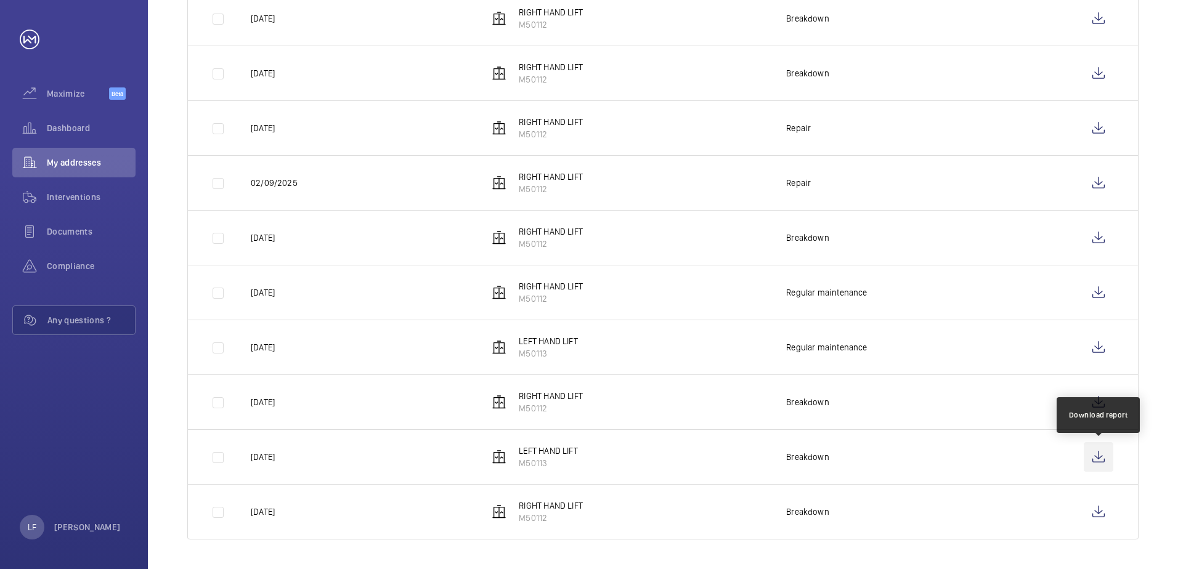
click at [1103, 461] on wm-front-icon-button at bounding box center [1099, 457] width 30 height 30
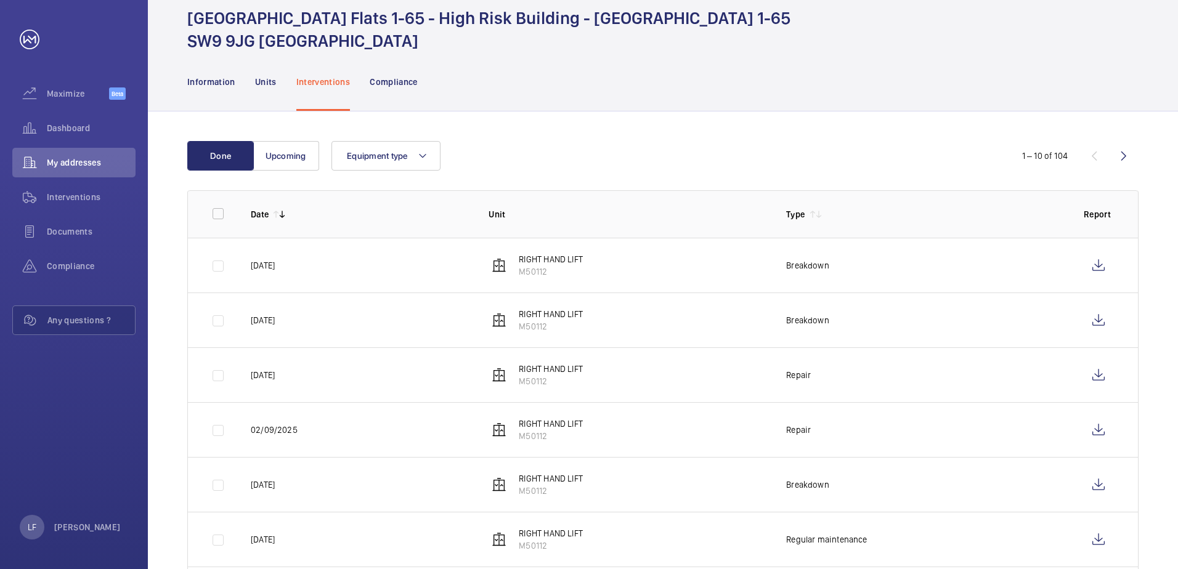
scroll to position [0, 0]
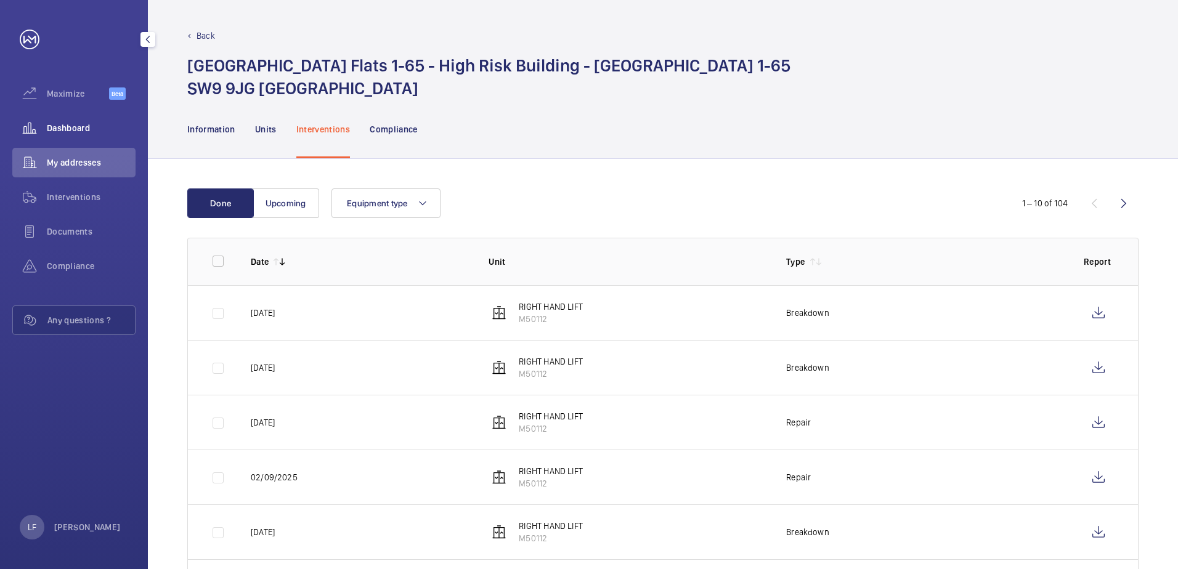
click at [63, 121] on div "Dashboard" at bounding box center [73, 128] width 123 height 30
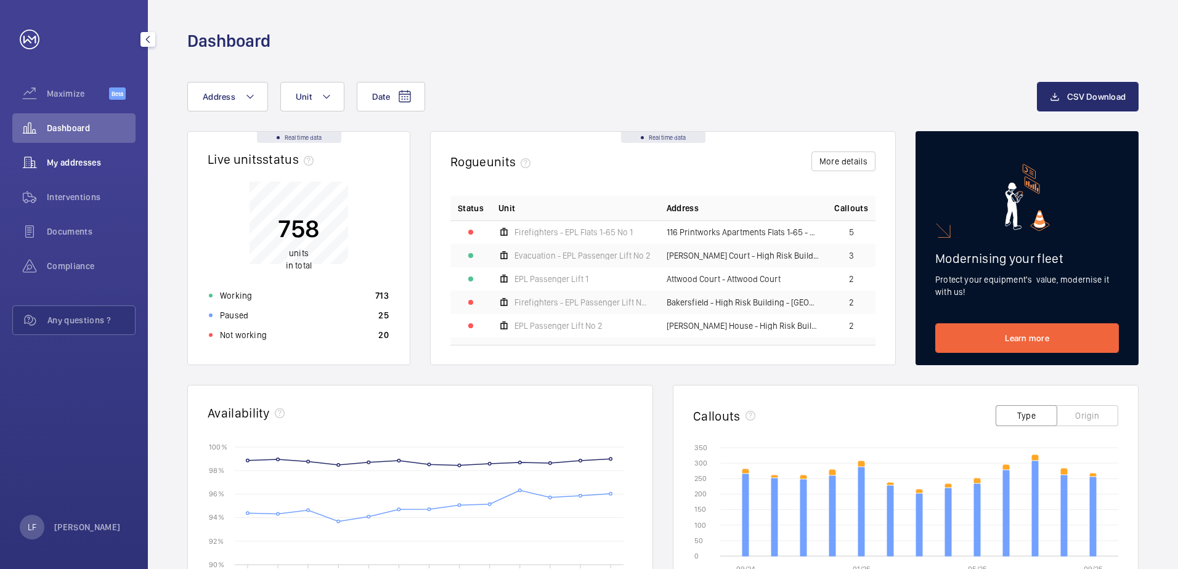
click at [68, 160] on span "My addresses" at bounding box center [91, 162] width 89 height 12
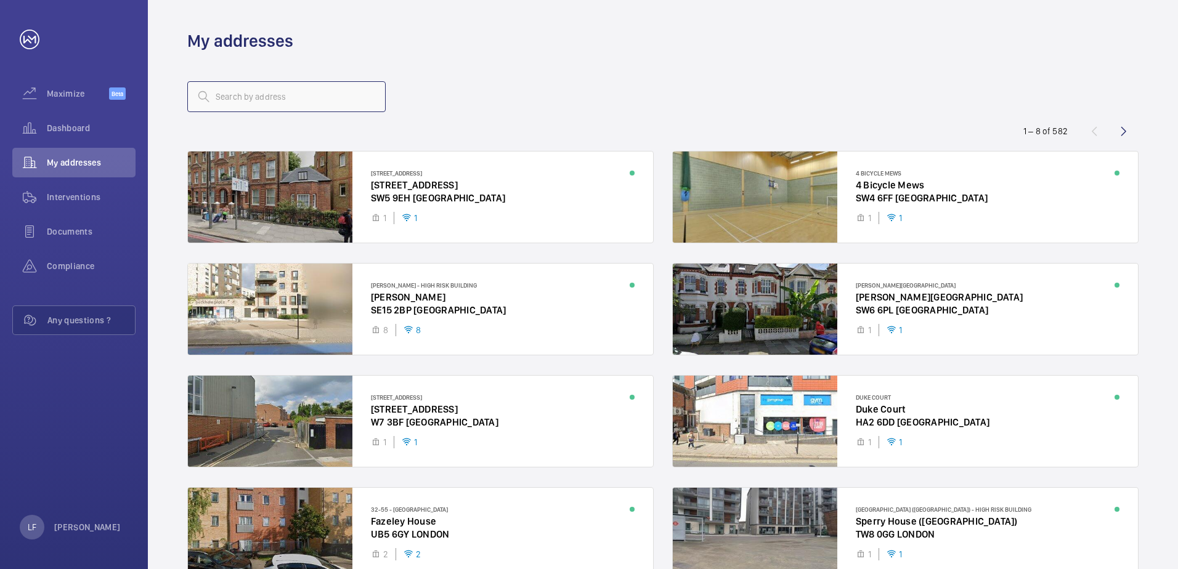
click at [257, 94] on input "text" at bounding box center [286, 96] width 198 height 31
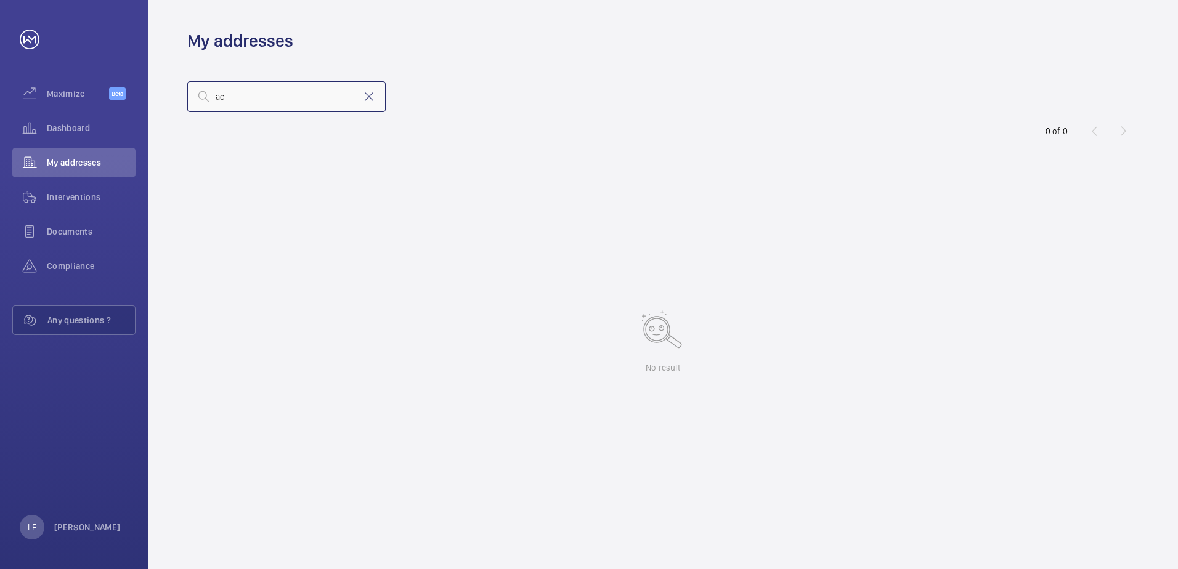
type input "a"
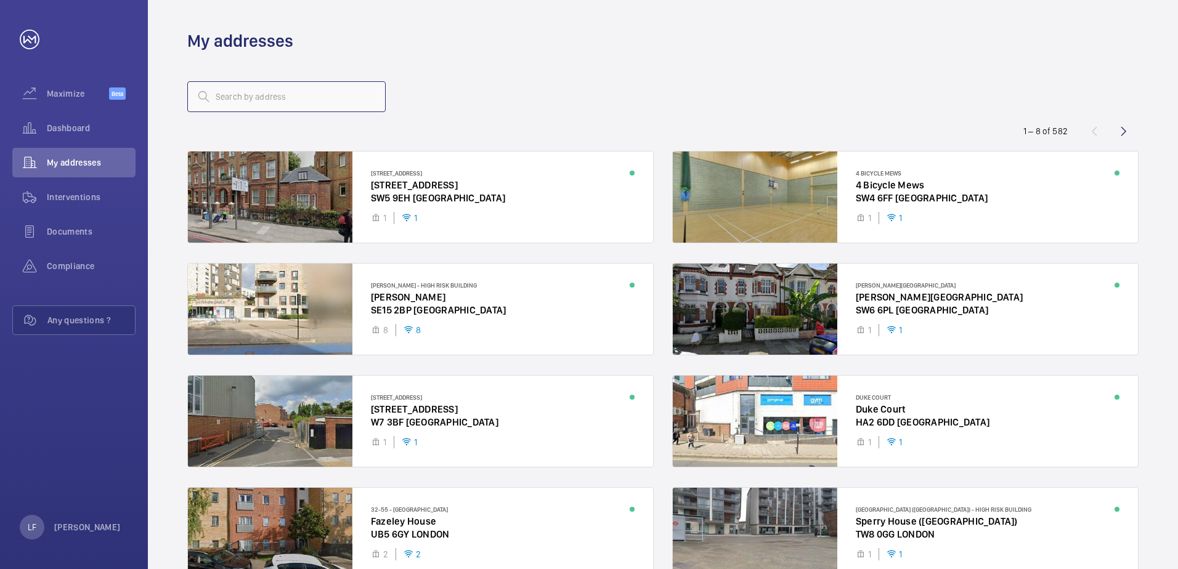
click at [245, 90] on input "text" at bounding box center [286, 96] width 198 height 31
paste input "ACANTHUS"
type input "ACANTHUS"
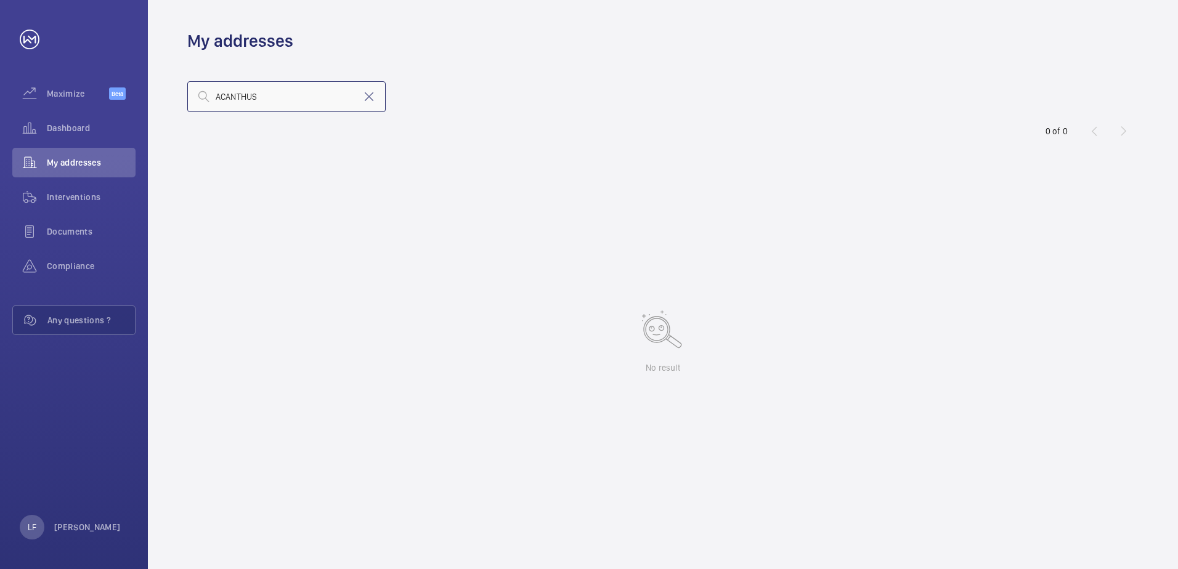
drag, startPoint x: 266, startPoint y: 97, endPoint x: 182, endPoint y: 100, distance: 83.2
click at [182, 100] on wm-front-address-list "ACANTHUS 0 of 0 No result" at bounding box center [663, 310] width 1030 height 517
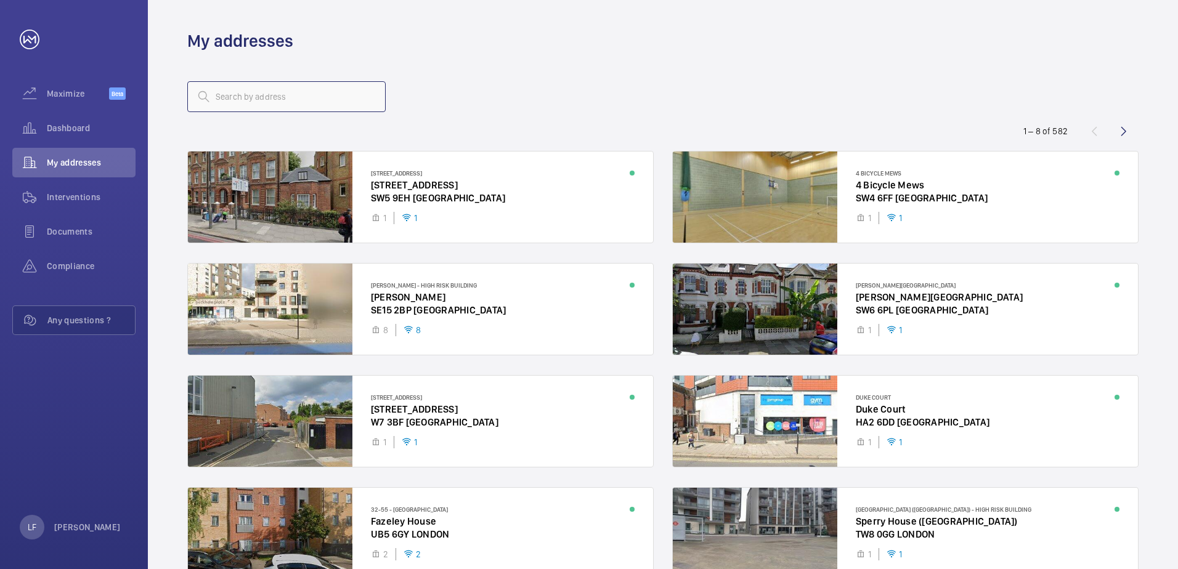
click at [253, 92] on input "text" at bounding box center [286, 96] width 198 height 31
paste input "ABERCORN"
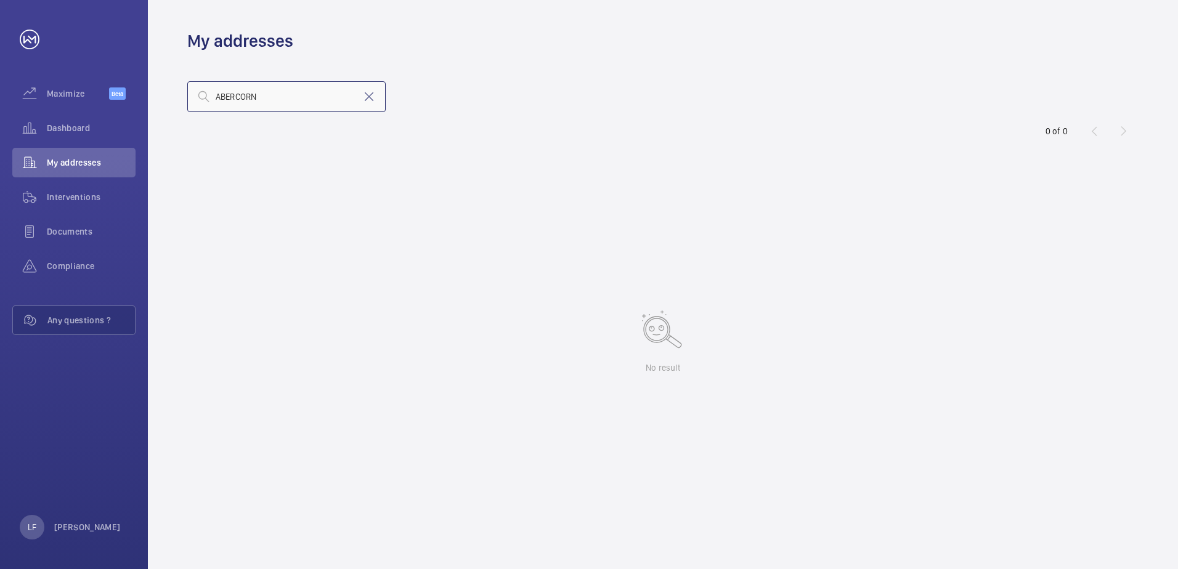
type input "ABERCORN"
drag, startPoint x: 345, startPoint y: 193, endPoint x: 333, endPoint y: 249, distance: 56.7
click at [345, 194] on div "No result" at bounding box center [662, 339] width 951 height 376
click at [99, 125] on span "Dashboard" at bounding box center [91, 128] width 89 height 12
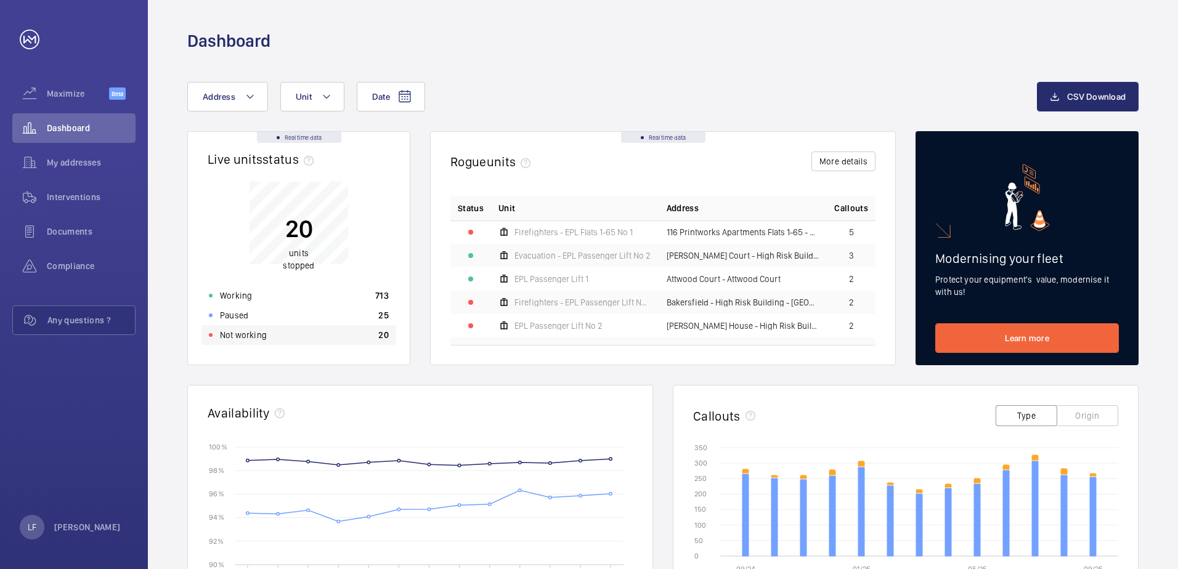
click at [264, 341] on div "Not working 20" at bounding box center [298, 335] width 195 height 20
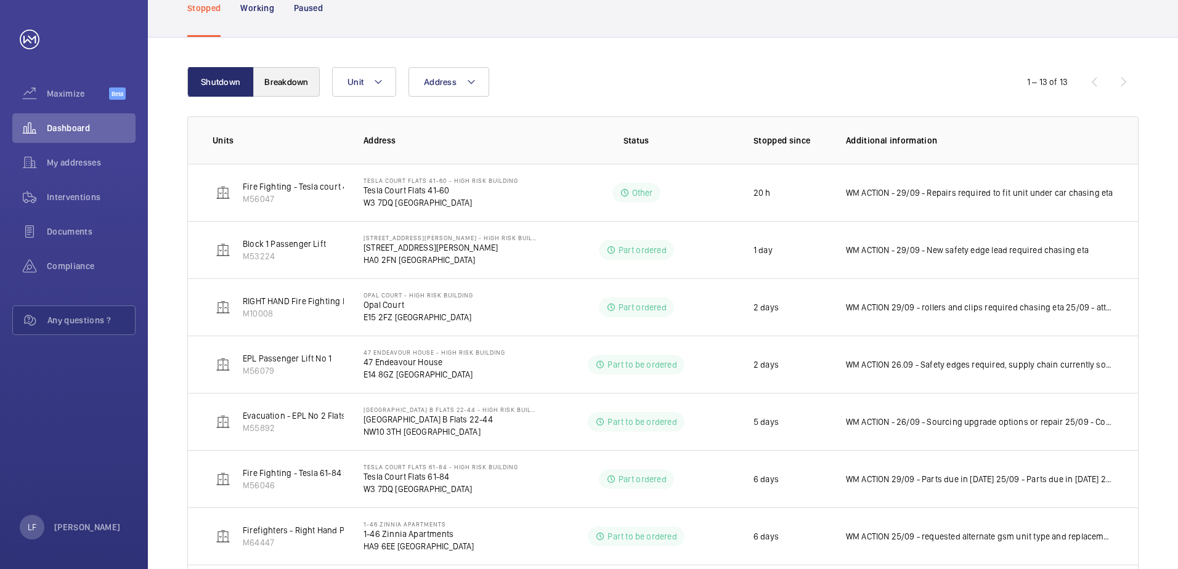
scroll to position [37, 0]
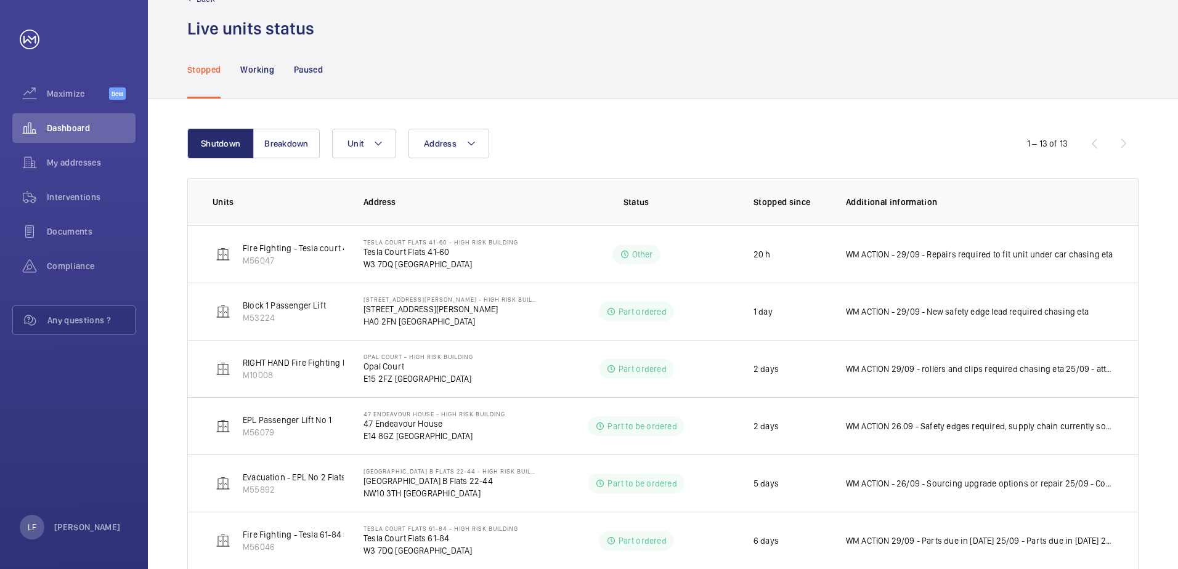
click at [312, 61] on div "Paused" at bounding box center [308, 69] width 29 height 59
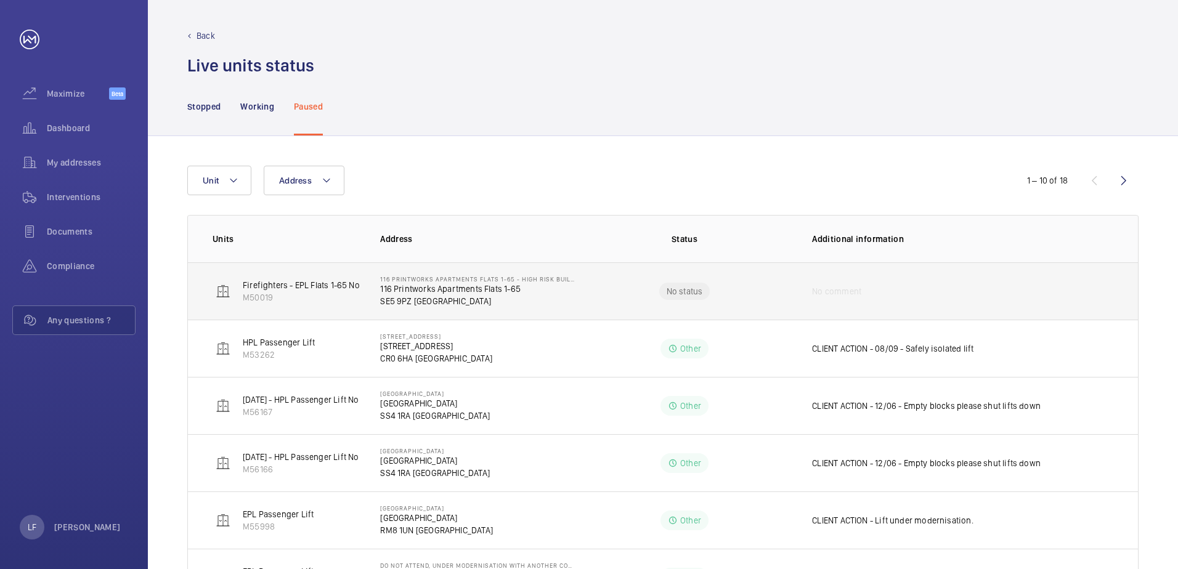
click at [423, 288] on p "116 Printworks Apartments Flats 1-65" at bounding box center [478, 289] width 196 height 12
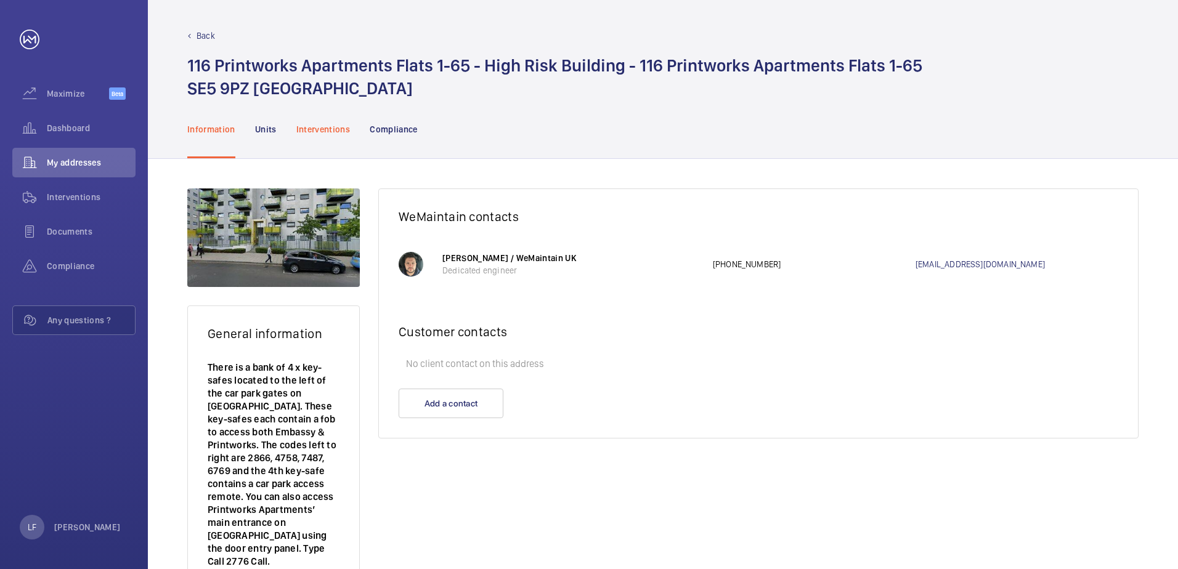
click at [306, 135] on div "Interventions" at bounding box center [323, 129] width 54 height 59
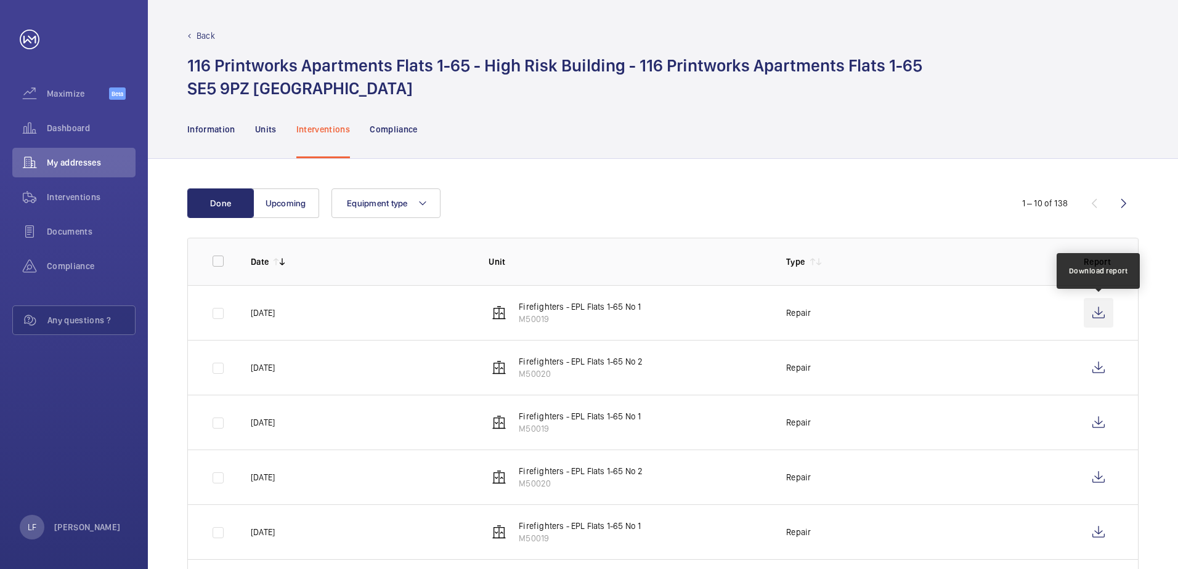
click at [1103, 311] on wm-front-icon-button at bounding box center [1099, 313] width 30 height 30
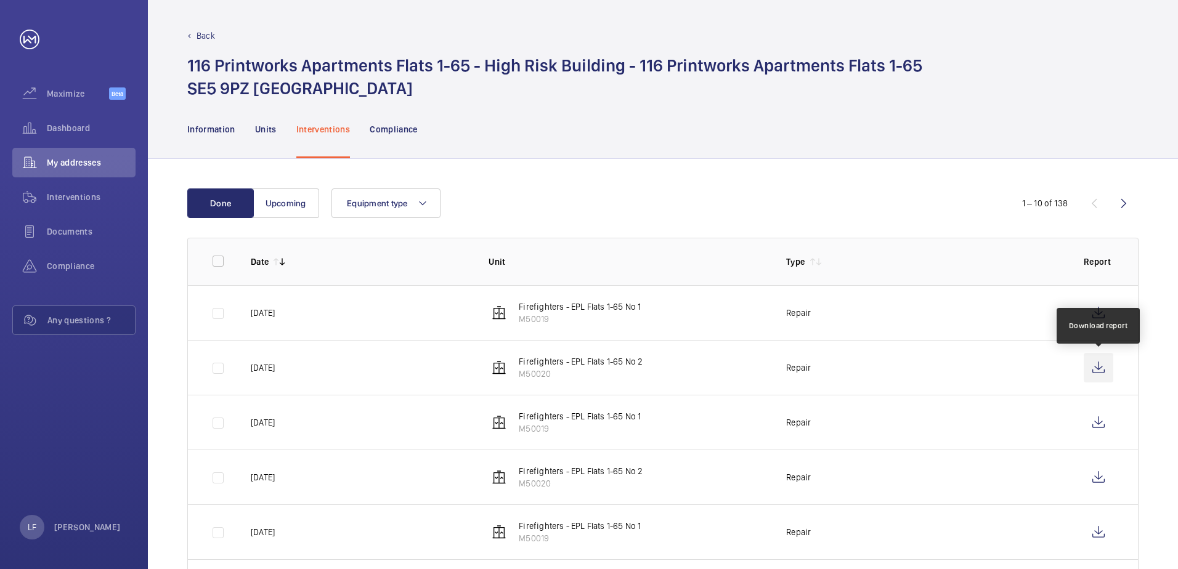
click at [1095, 366] on wm-front-icon-button at bounding box center [1099, 368] width 30 height 30
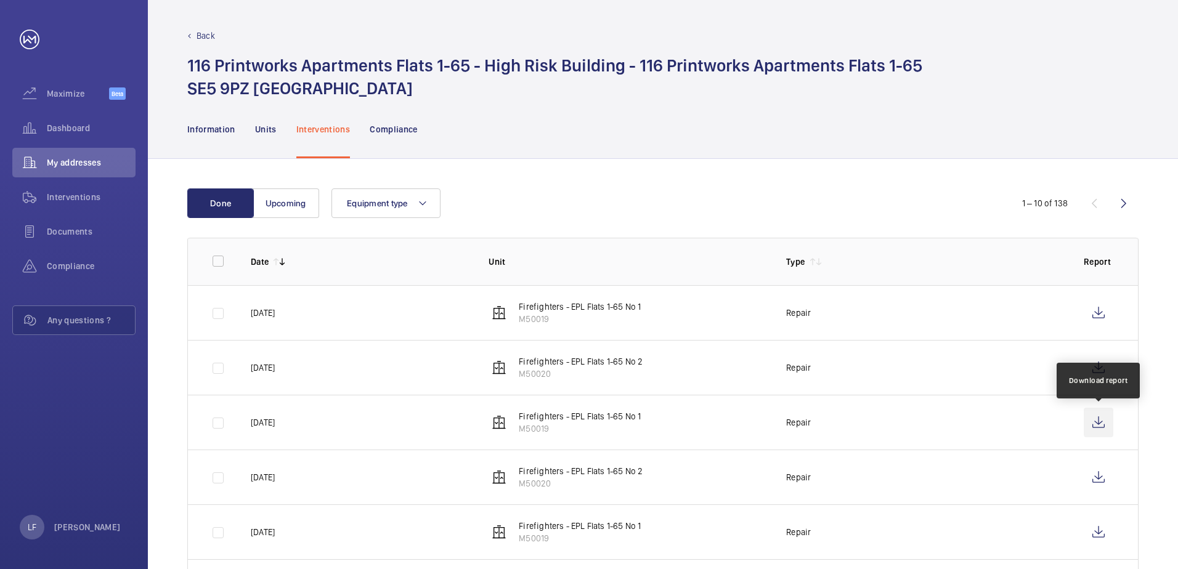
click at [1097, 421] on wm-front-icon-button at bounding box center [1099, 423] width 30 height 30
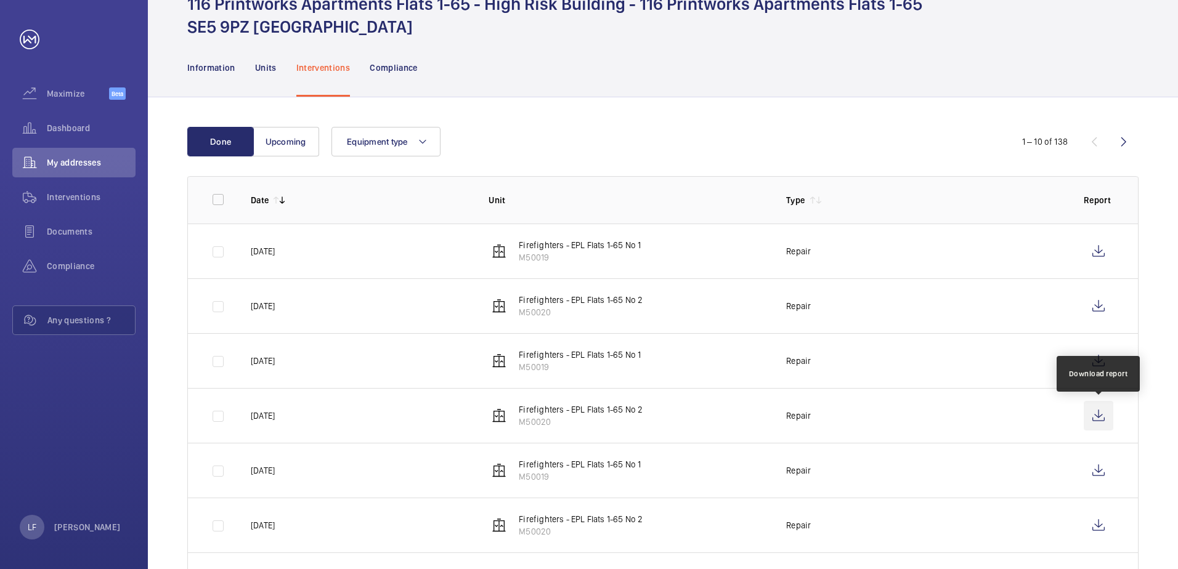
click at [1093, 414] on wm-front-icon-button at bounding box center [1099, 416] width 30 height 30
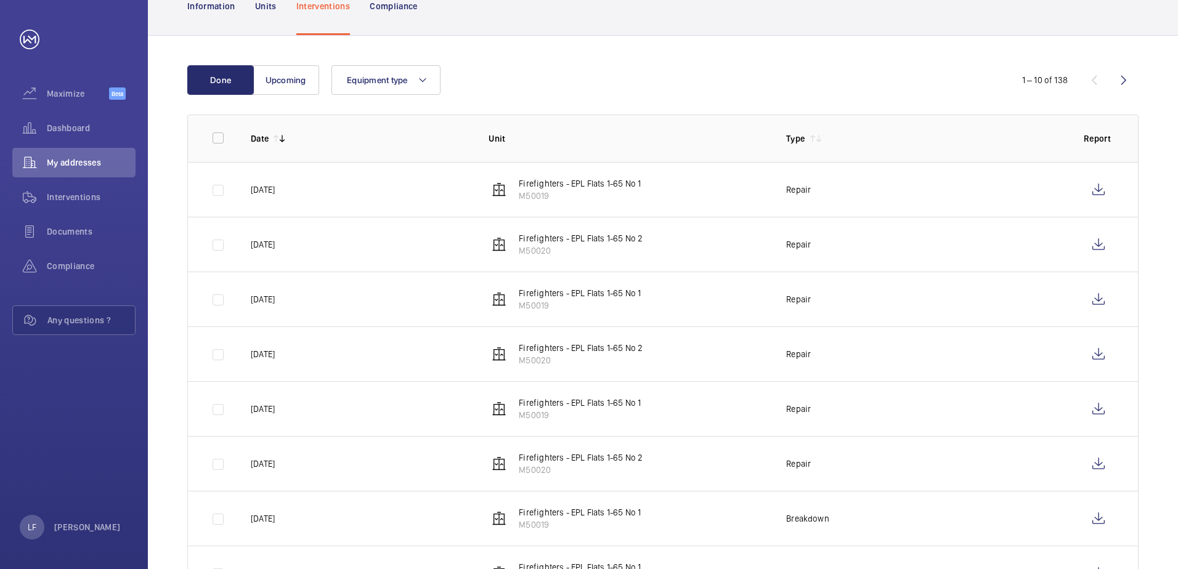
click at [771, 195] on td "Repair" at bounding box center [915, 189] width 298 height 55
click at [1095, 187] on wm-front-icon-button at bounding box center [1099, 190] width 30 height 30
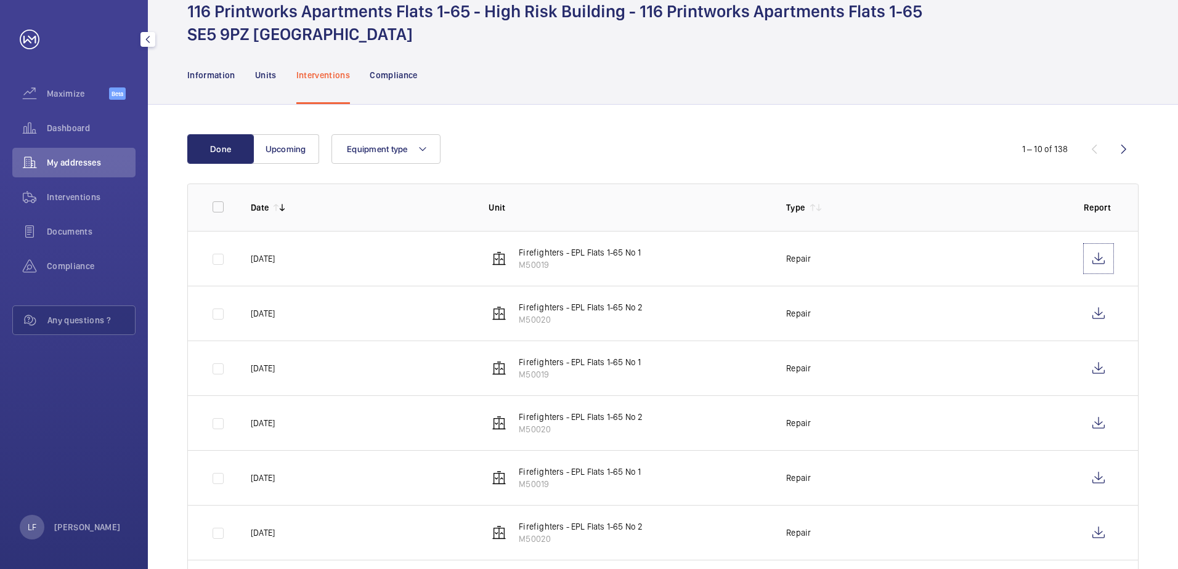
scroll to position [0, 0]
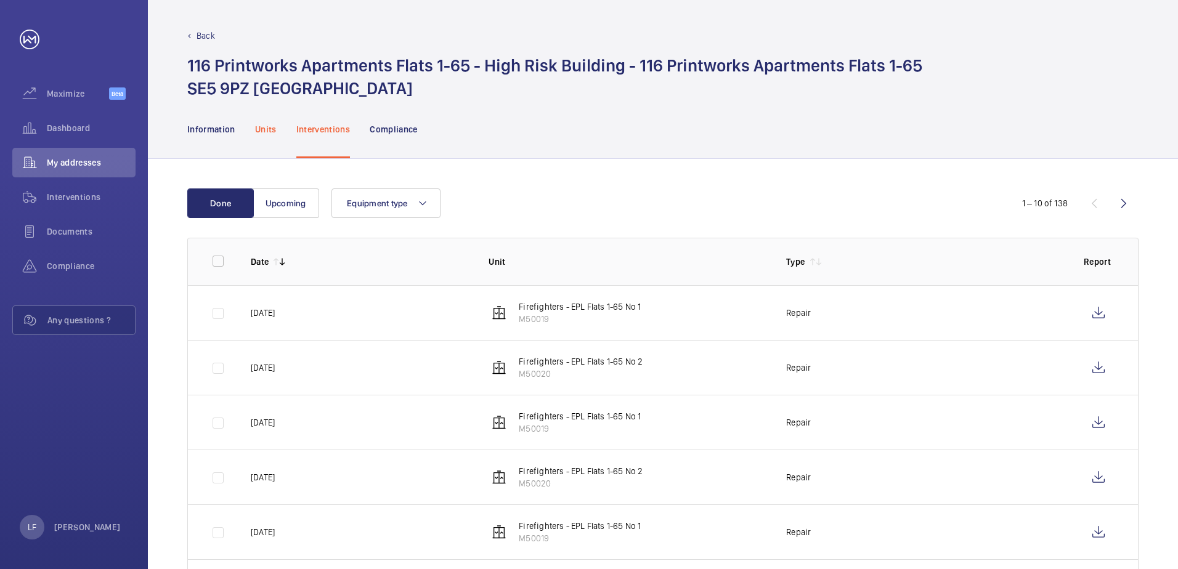
click at [272, 132] on p "Units" at bounding box center [266, 129] width 22 height 12
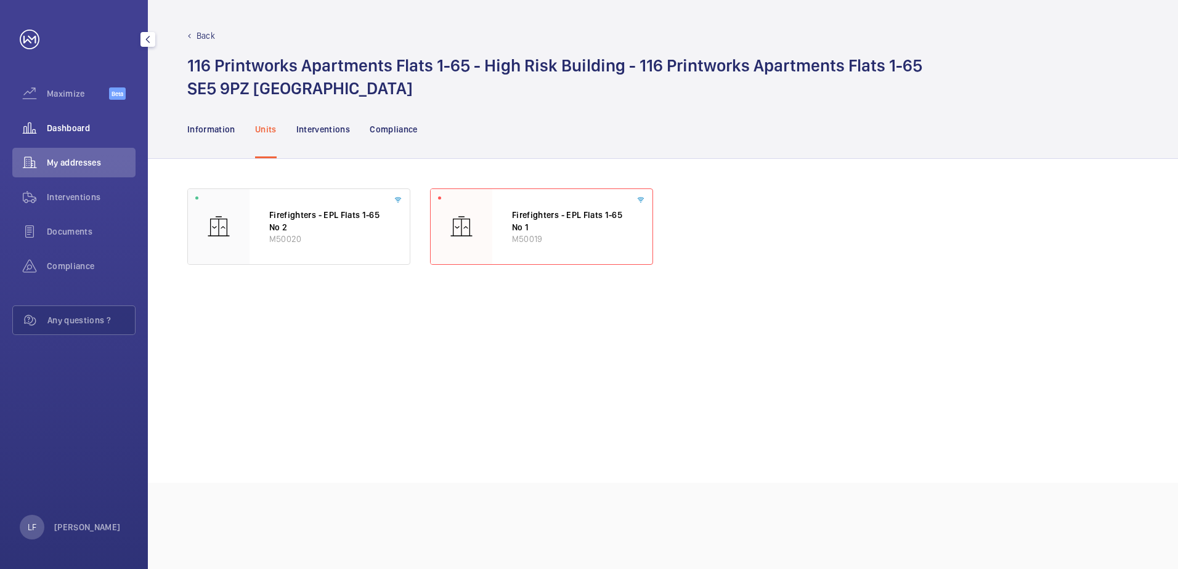
click at [81, 127] on span "Dashboard" at bounding box center [91, 128] width 89 height 12
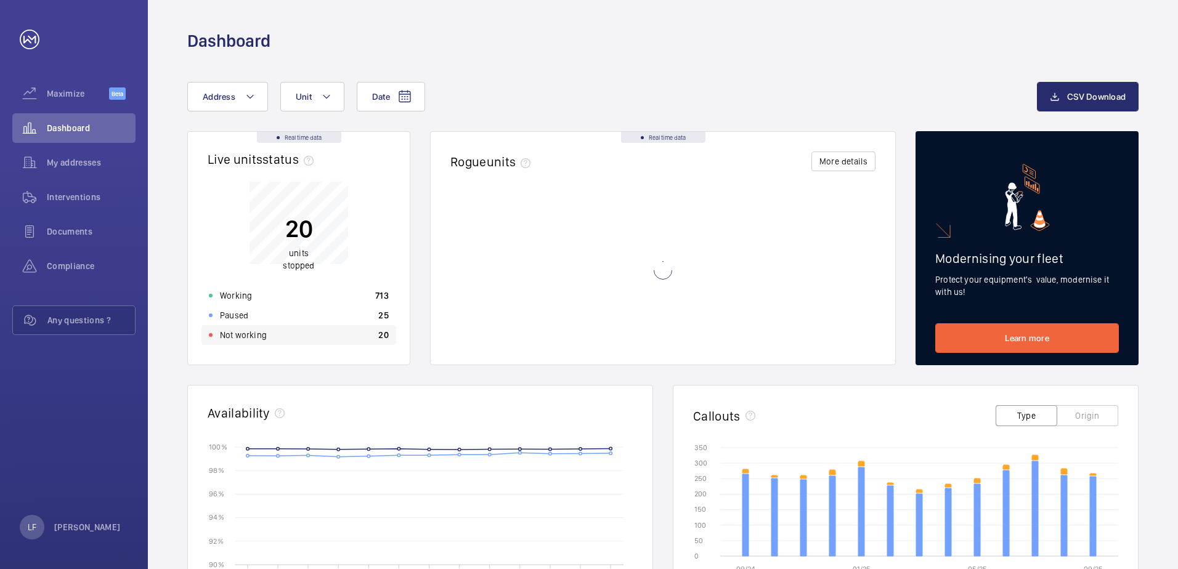
click at [332, 341] on div "Not working 20" at bounding box center [298, 335] width 195 height 20
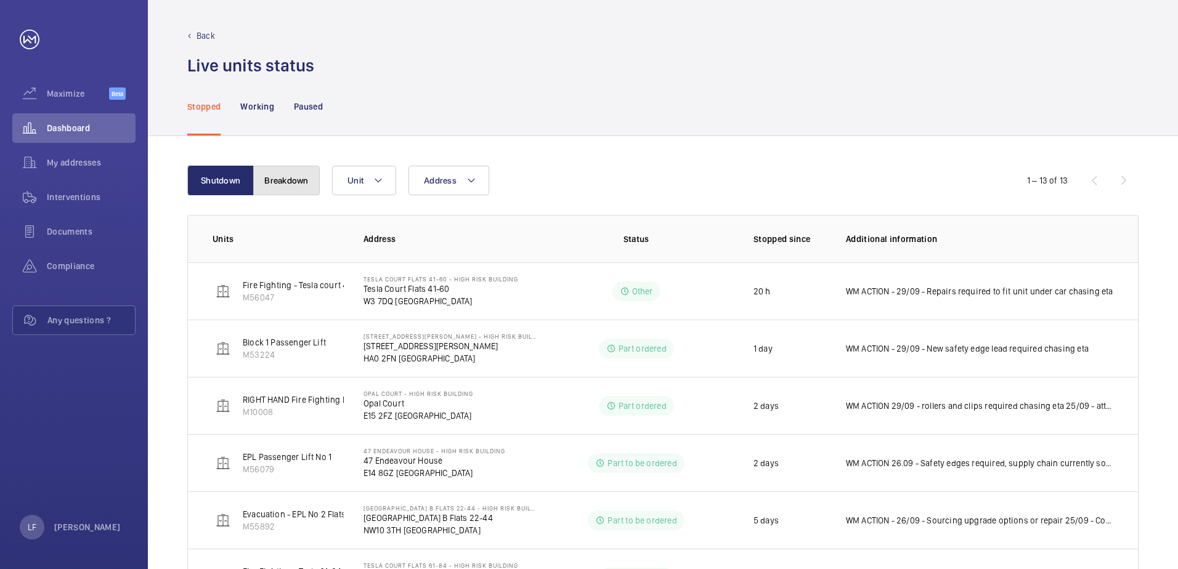
click at [289, 183] on button "Breakdown" at bounding box center [286, 181] width 67 height 30
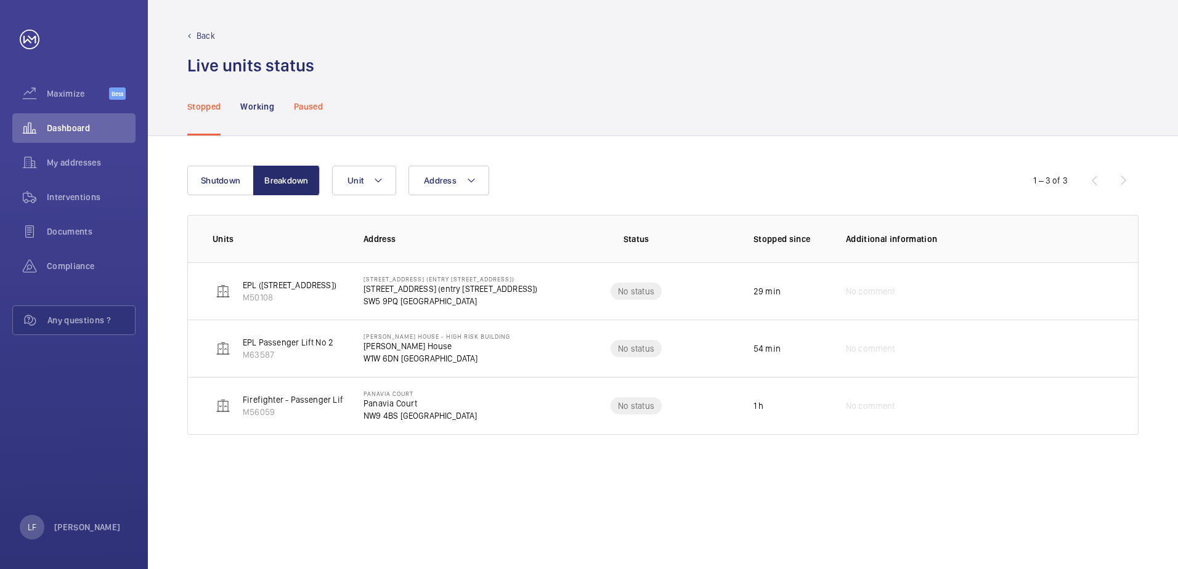
click at [307, 106] on p "Paused" at bounding box center [308, 106] width 29 height 12
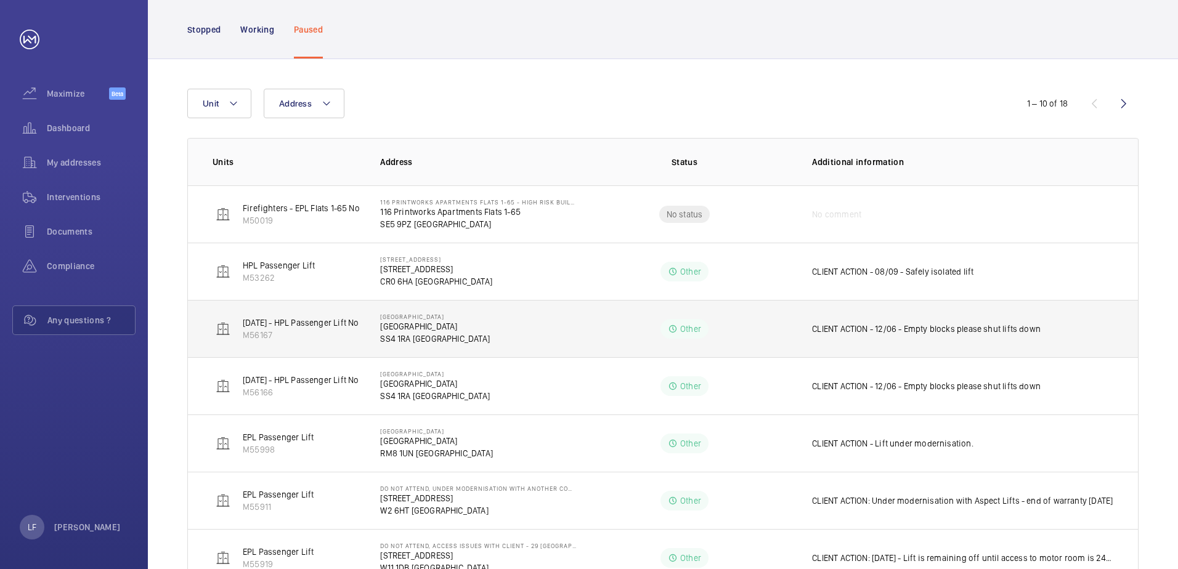
scroll to position [50, 0]
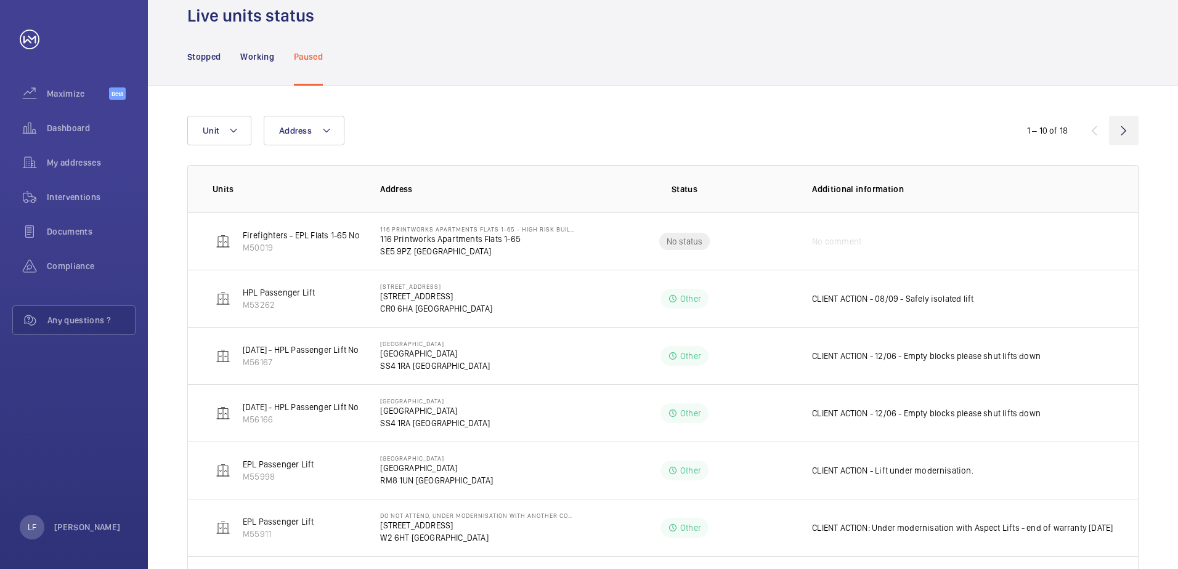
click at [1119, 128] on wm-front-icon-button at bounding box center [1124, 131] width 30 height 30
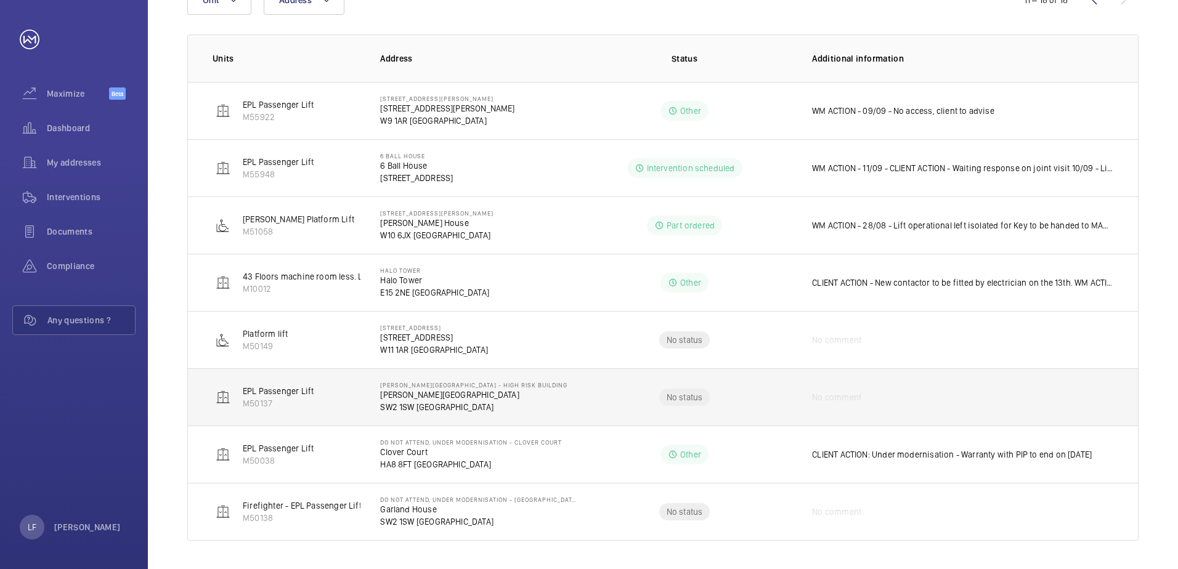
scroll to position [182, 0]
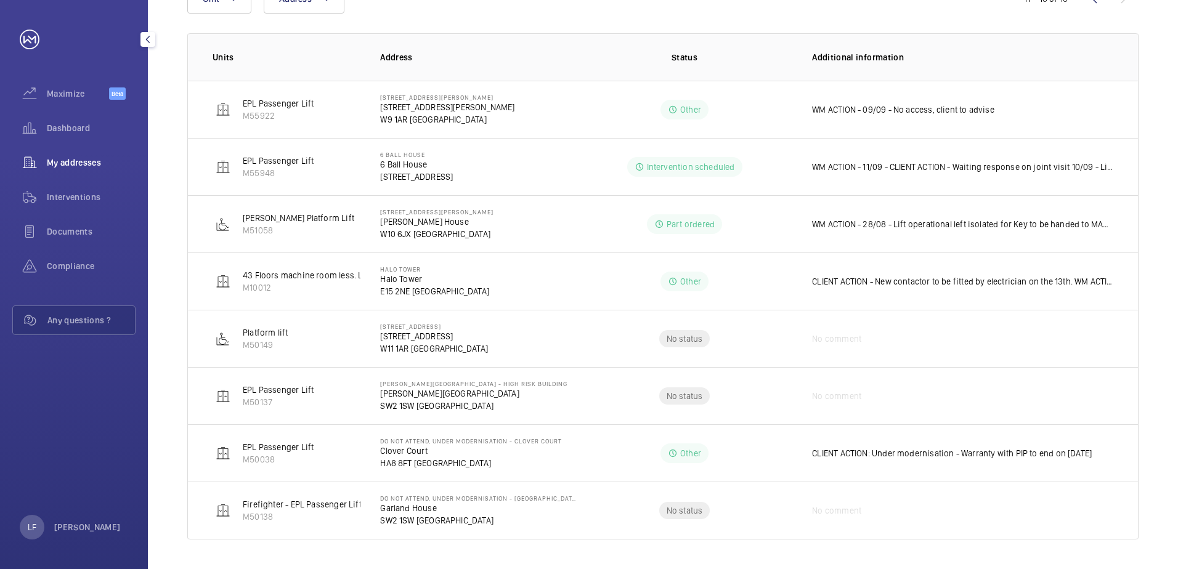
click at [97, 164] on span "My addresses" at bounding box center [91, 162] width 89 height 12
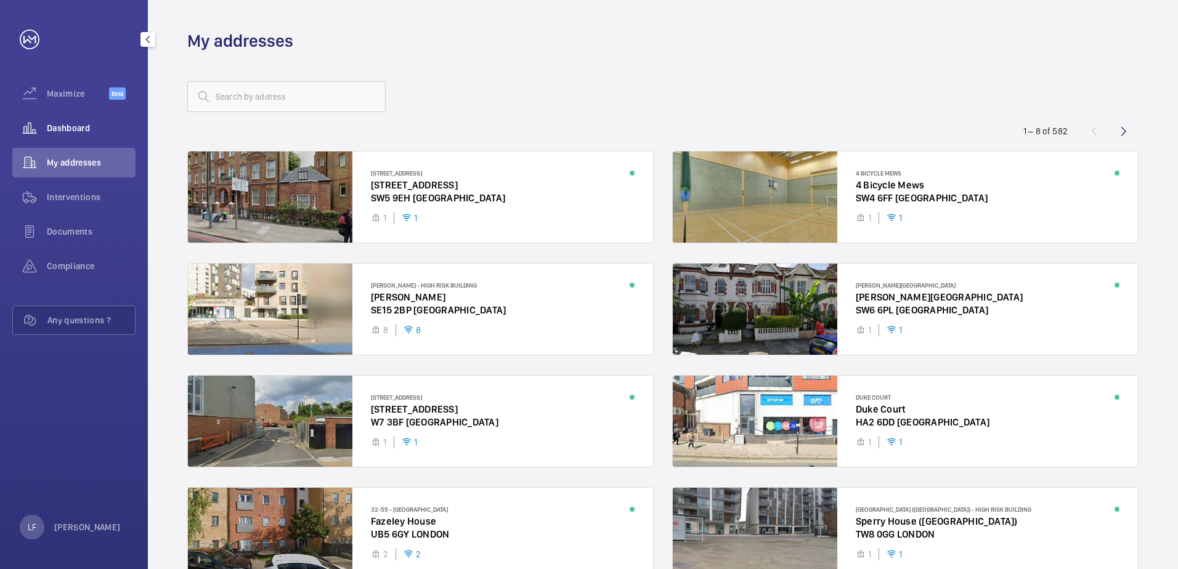
click at [97, 139] on div "Dashboard" at bounding box center [73, 128] width 123 height 30
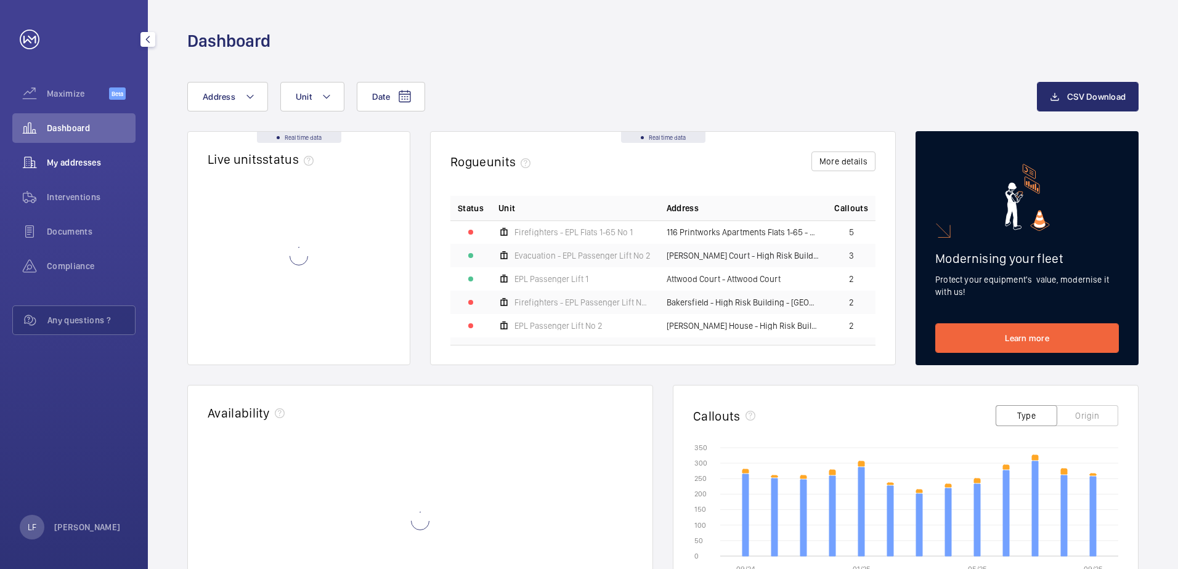
drag, startPoint x: 97, startPoint y: 139, endPoint x: 68, endPoint y: 161, distance: 36.0
click at [68, 161] on span "My addresses" at bounding box center [91, 162] width 89 height 12
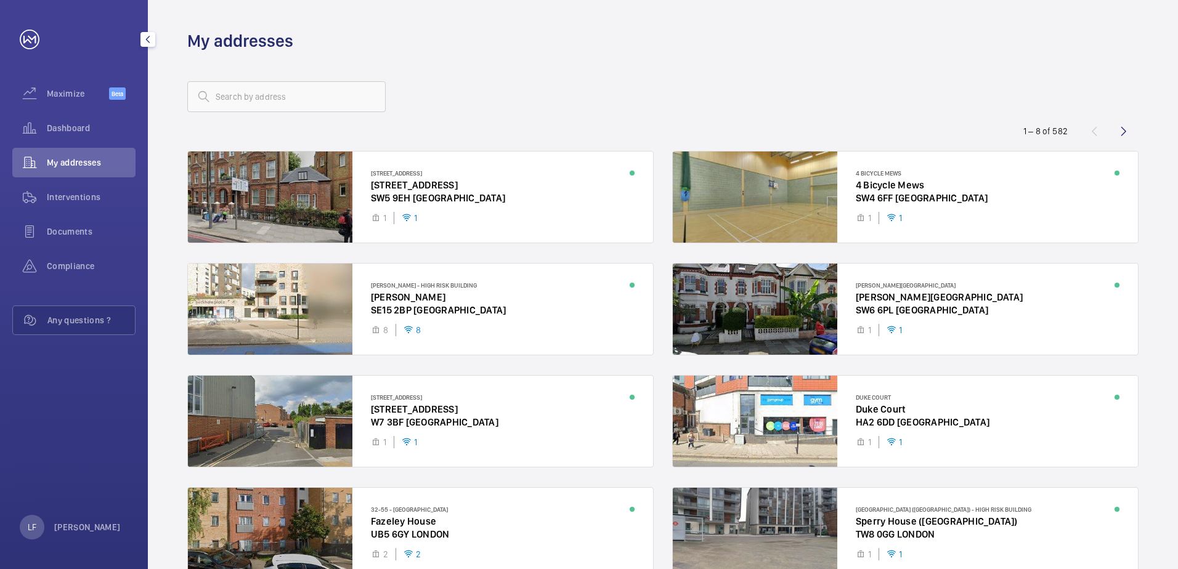
click at [70, 144] on div "Dashboard" at bounding box center [73, 130] width 123 height 34
click at [70, 141] on div "Dashboard" at bounding box center [73, 128] width 123 height 30
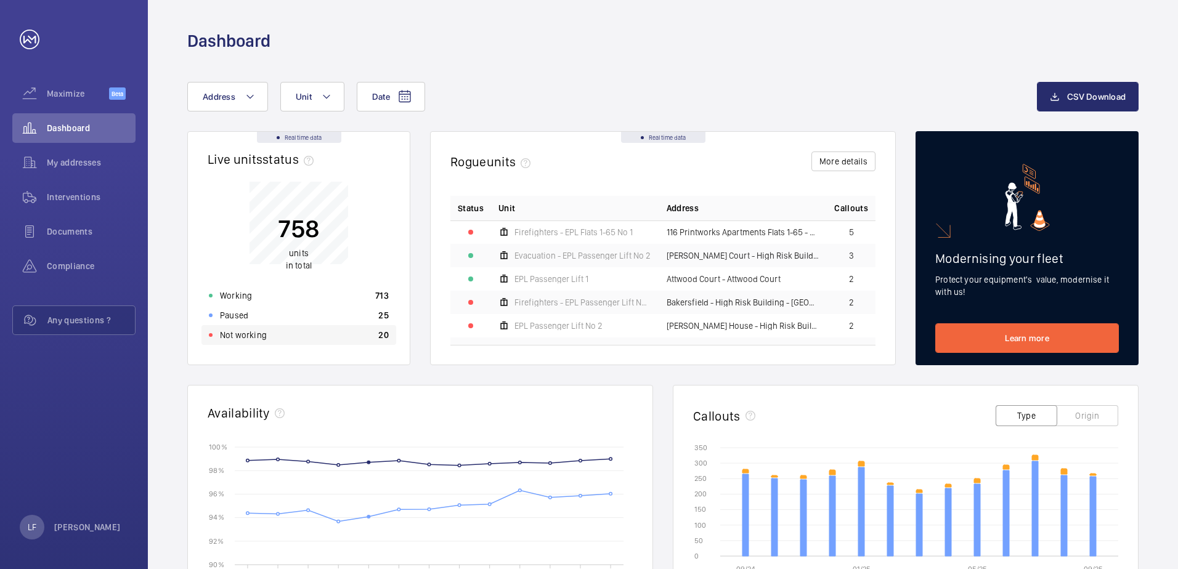
click at [259, 336] on p "Not working" at bounding box center [243, 335] width 47 height 12
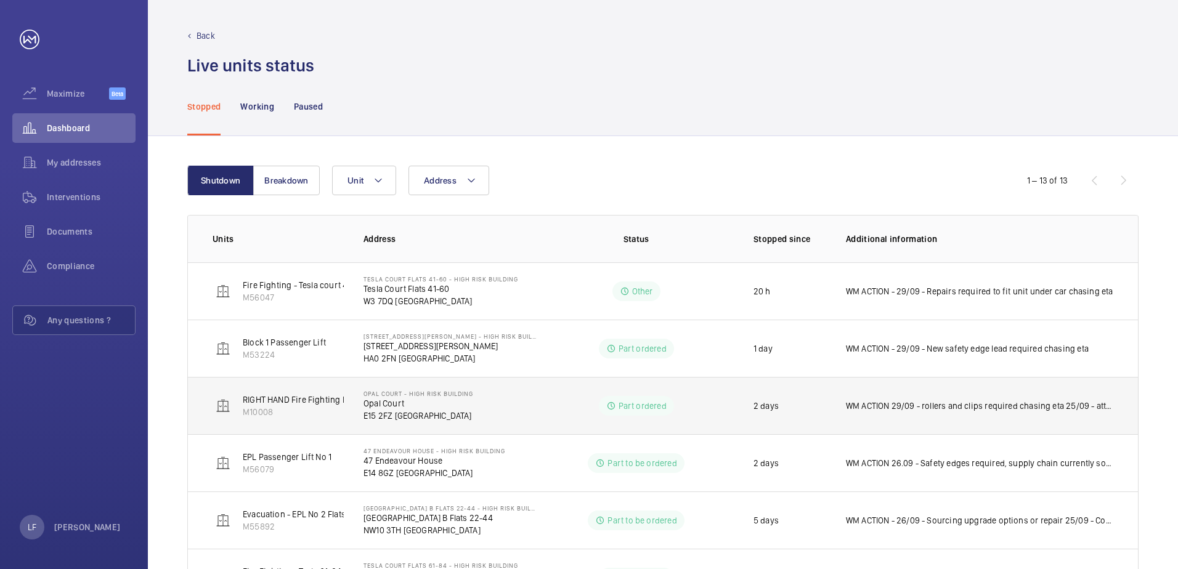
click at [912, 415] on td "WM ACTION 29/09 - rollers and clips required chasing eta 25/09 - attended site …" at bounding box center [982, 405] width 312 height 57
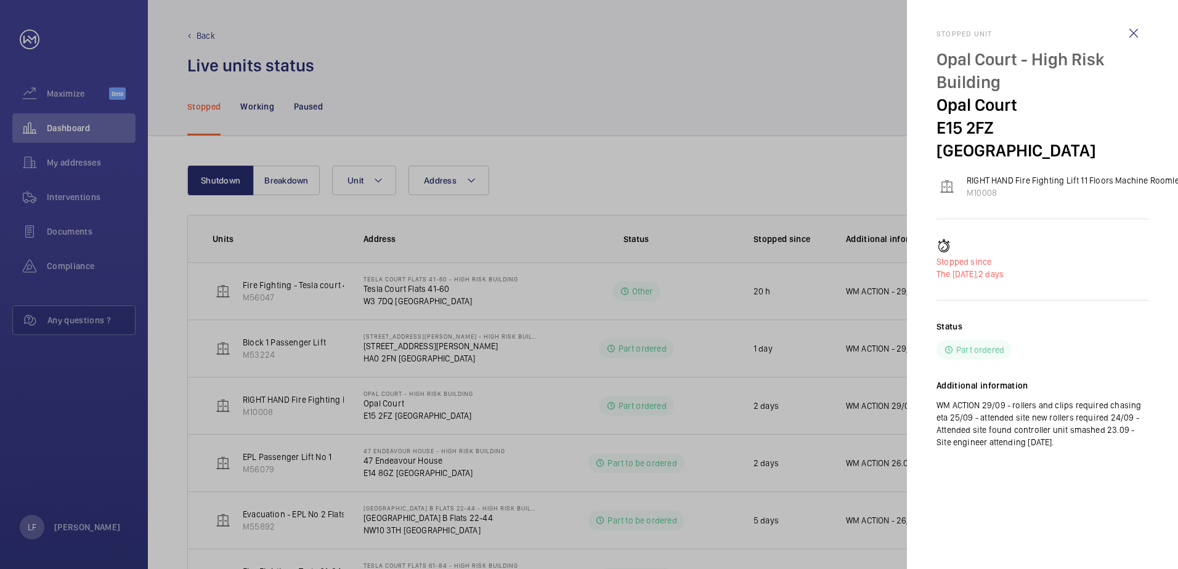
click at [318, 393] on div at bounding box center [589, 284] width 1178 height 569
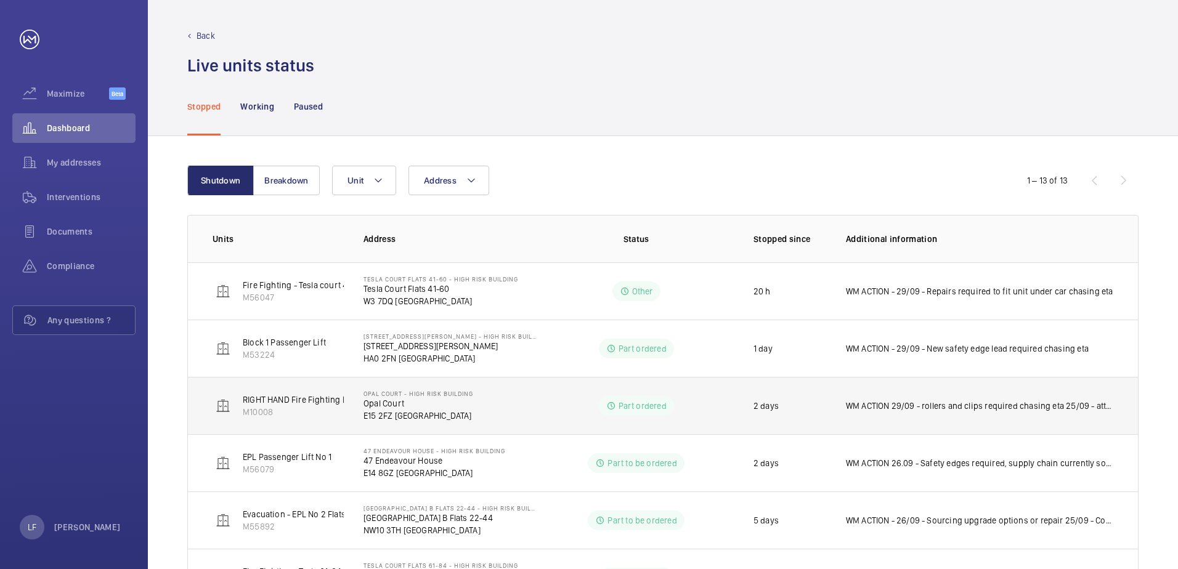
click at [365, 405] on p "Opal Court" at bounding box center [418, 403] width 110 height 12
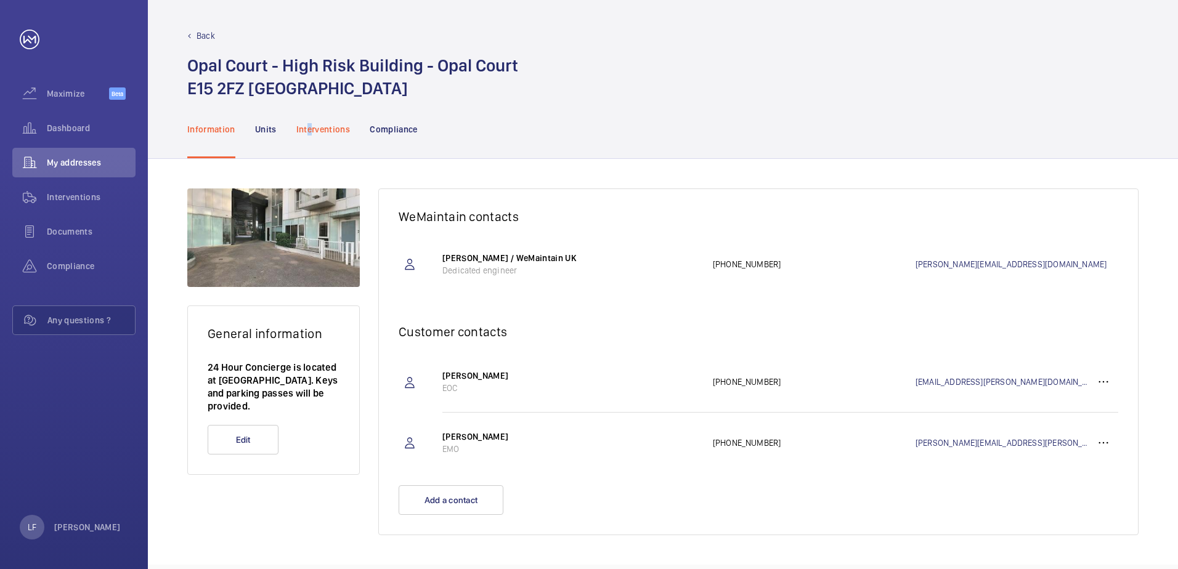
click at [309, 134] on p "Interventions" at bounding box center [323, 129] width 54 height 12
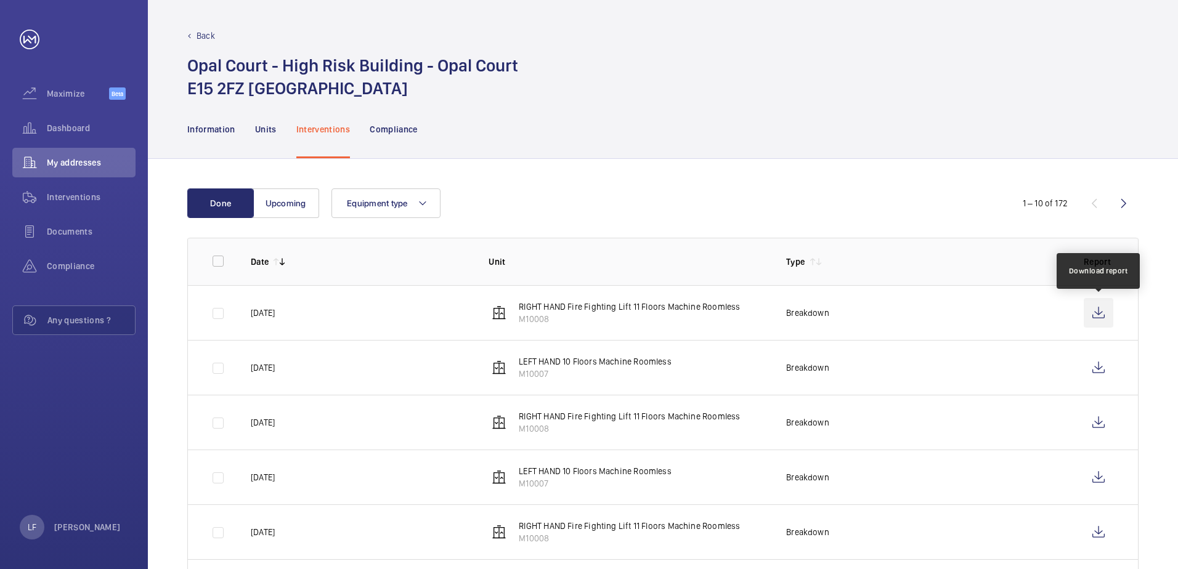
click at [1103, 317] on wm-front-icon-button at bounding box center [1099, 313] width 30 height 30
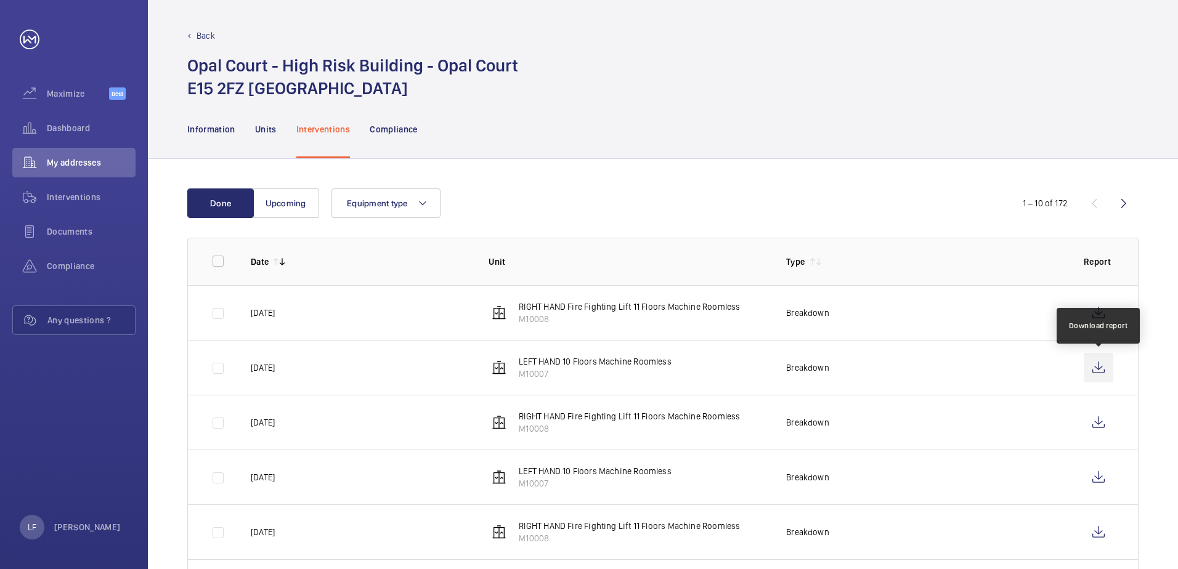
click at [1088, 367] on wm-front-icon-button at bounding box center [1099, 368] width 30 height 30
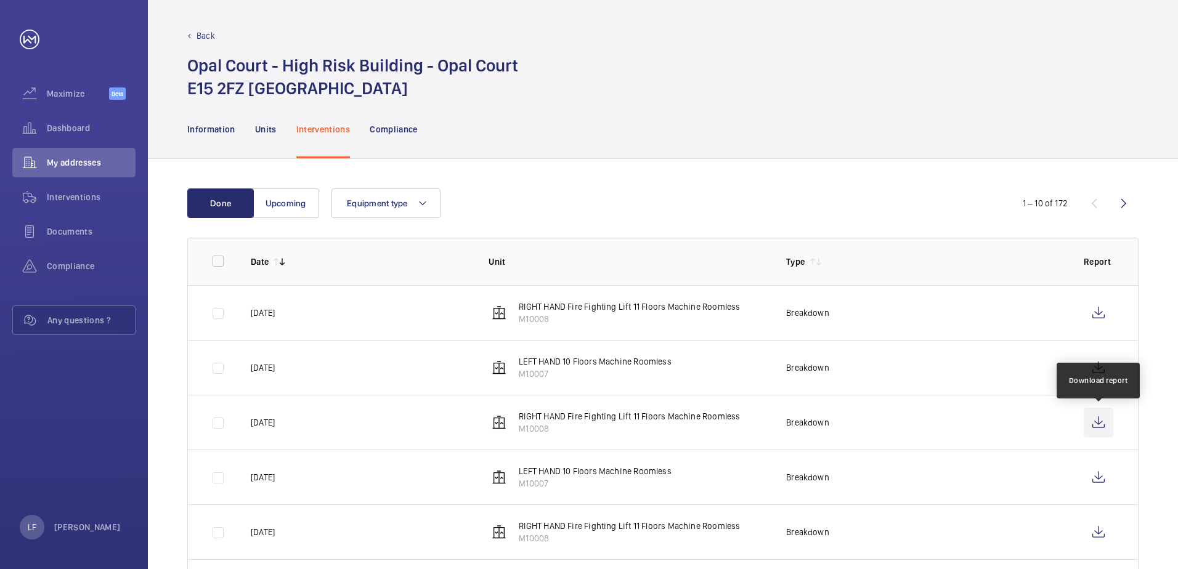
click at [1105, 428] on wm-front-icon-button at bounding box center [1099, 423] width 30 height 30
click at [967, 371] on td "Breakdown" at bounding box center [915, 367] width 298 height 55
click at [1002, 310] on td "Breakdown" at bounding box center [915, 312] width 298 height 55
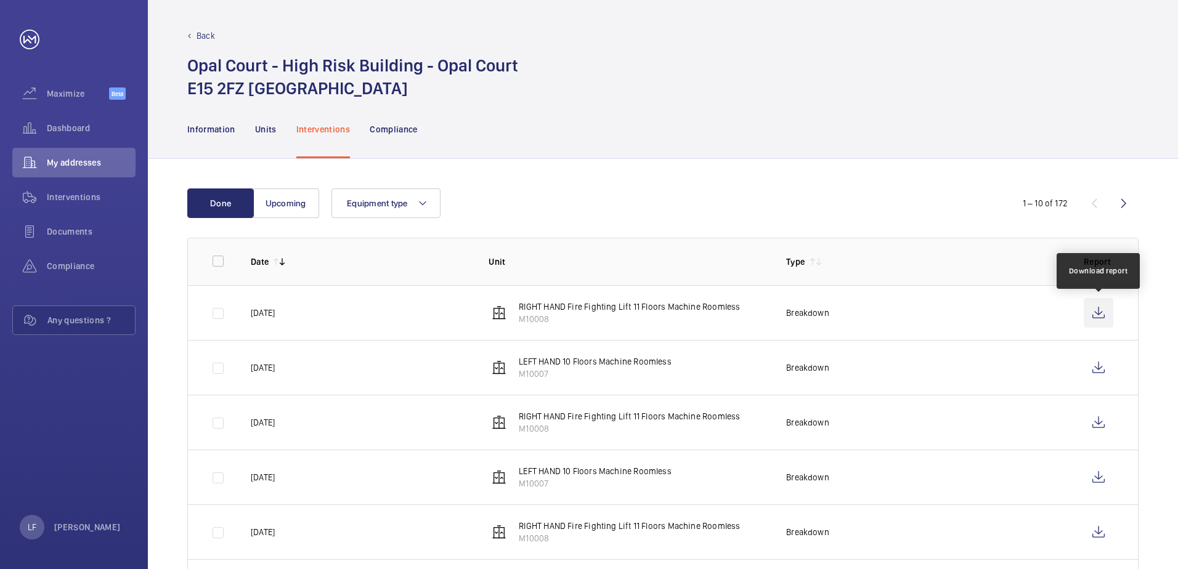
click at [1097, 310] on wm-front-icon-button at bounding box center [1099, 313] width 30 height 30
click at [85, 124] on span "Dashboard" at bounding box center [91, 128] width 89 height 12
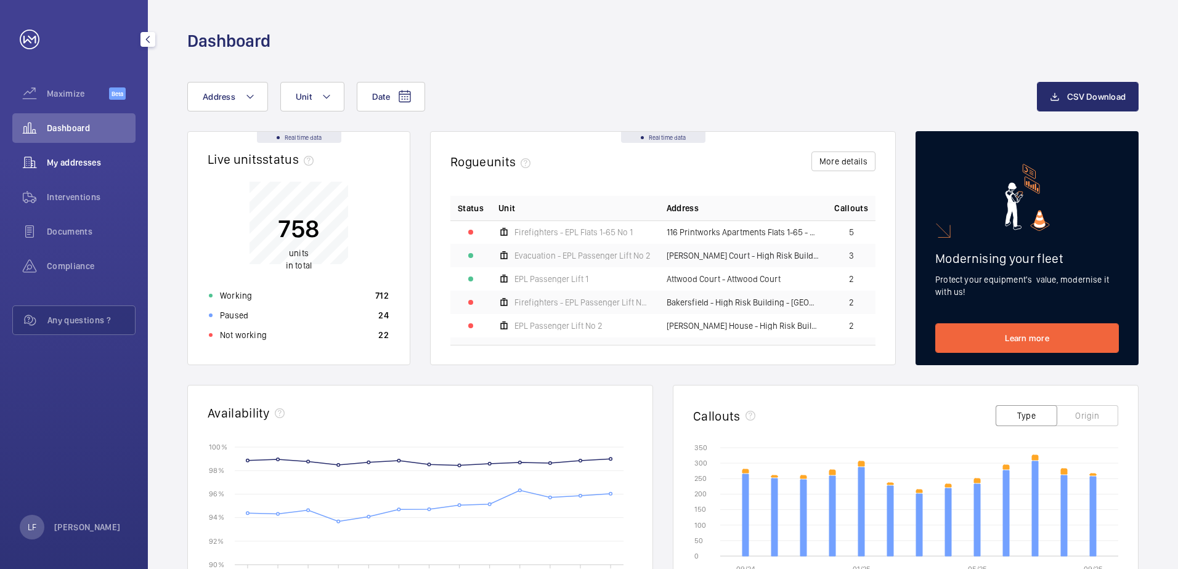
click at [73, 159] on span "My addresses" at bounding box center [91, 162] width 89 height 12
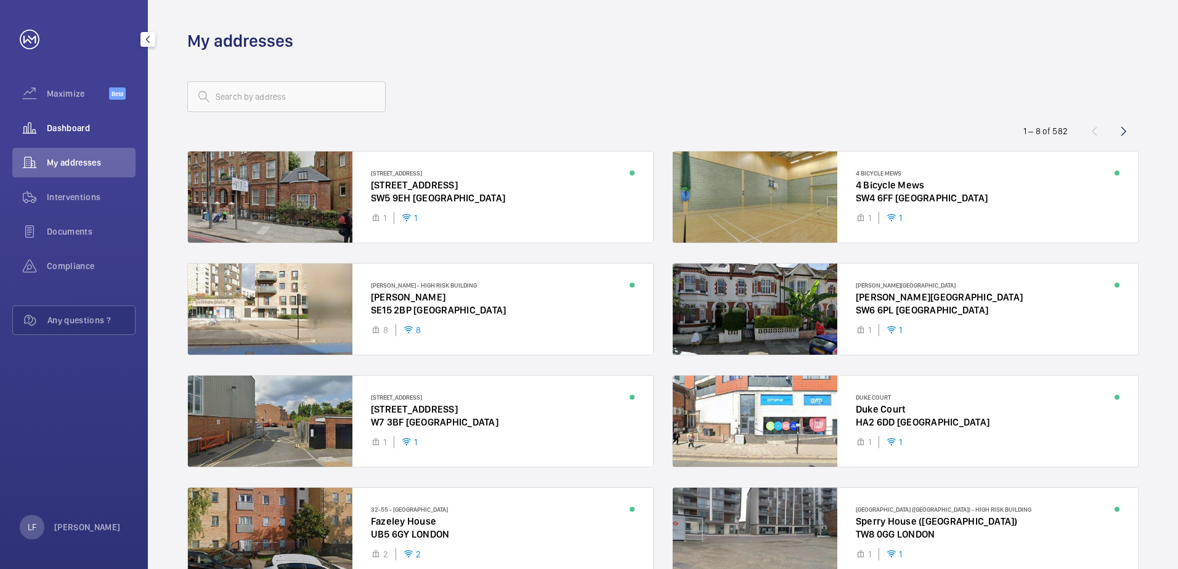
click at [84, 128] on span "Dashboard" at bounding box center [91, 128] width 89 height 12
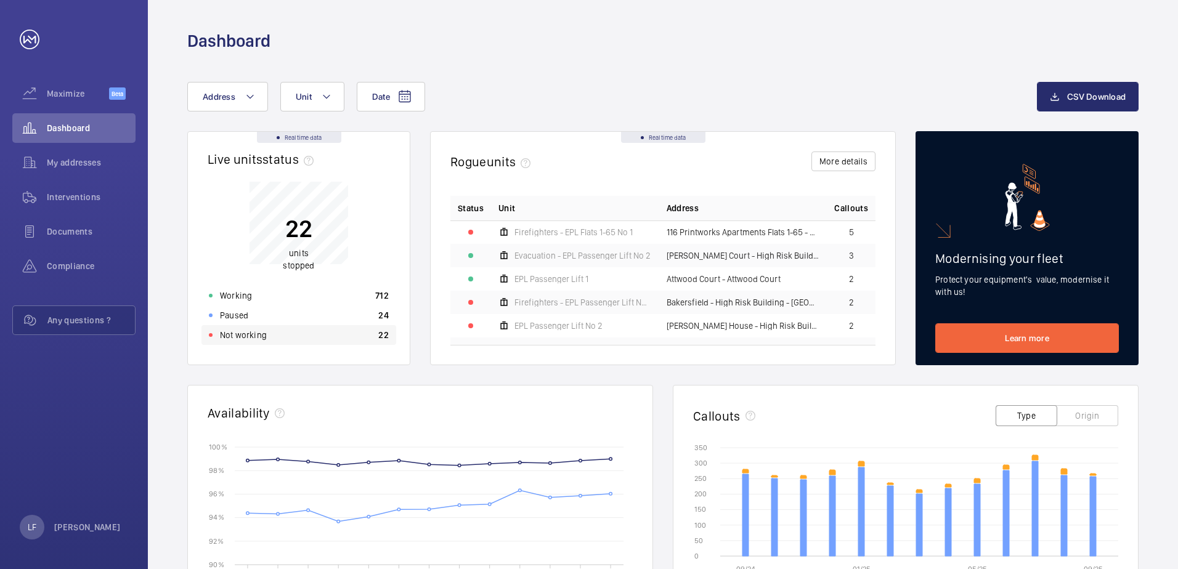
click at [235, 342] on div "Not working 22" at bounding box center [298, 335] width 195 height 20
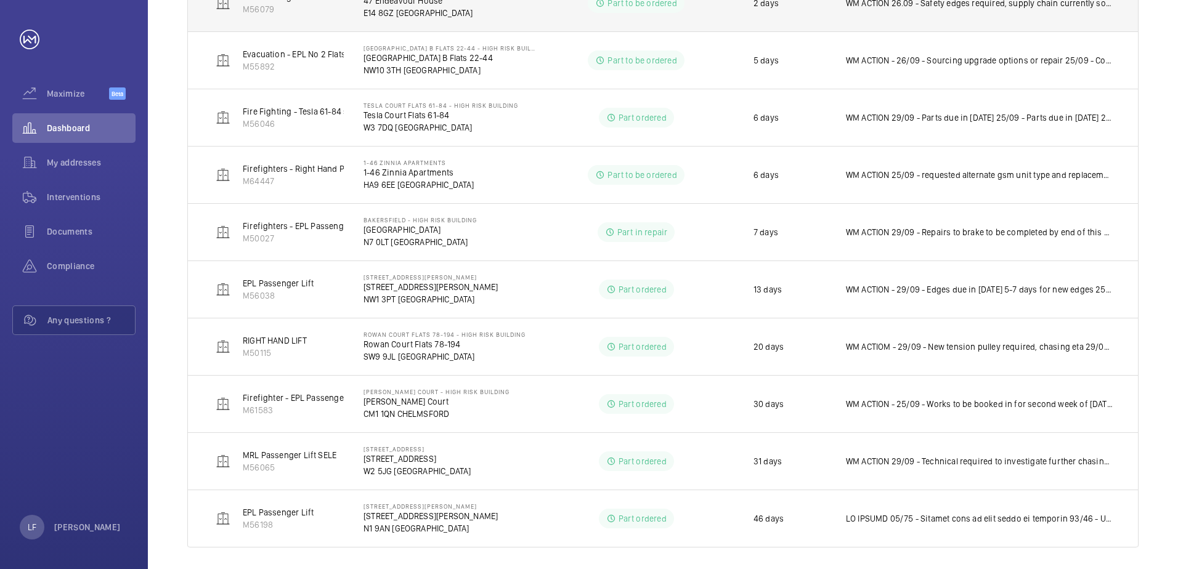
scroll to position [468, 0]
